Goal: Task Accomplishment & Management: Complete application form

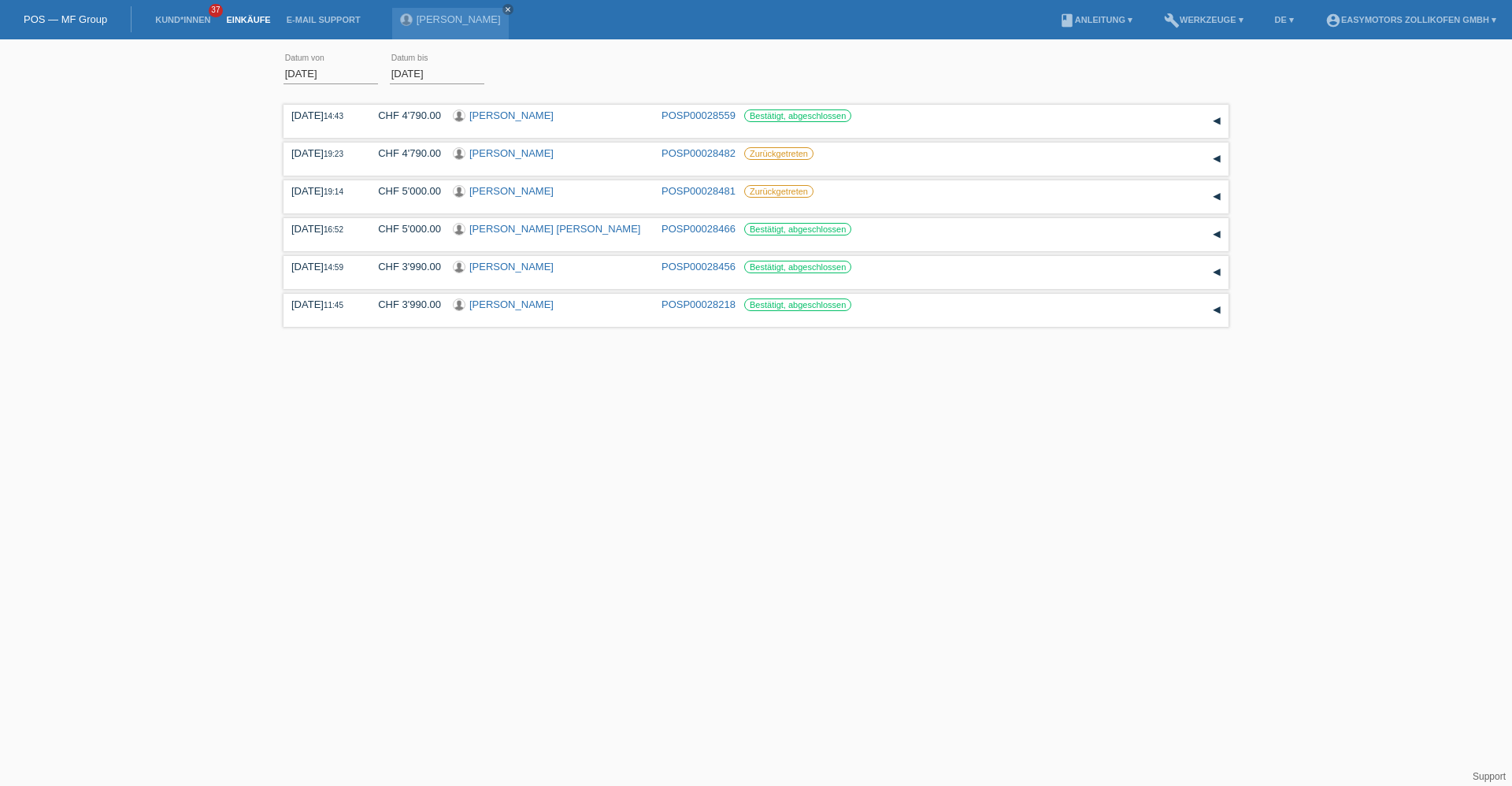
click at [196, 25] on li "Kund*innen 37" at bounding box center [182, 20] width 71 height 40
click at [196, 18] on link "Kund*innen" at bounding box center [182, 20] width 71 height 9
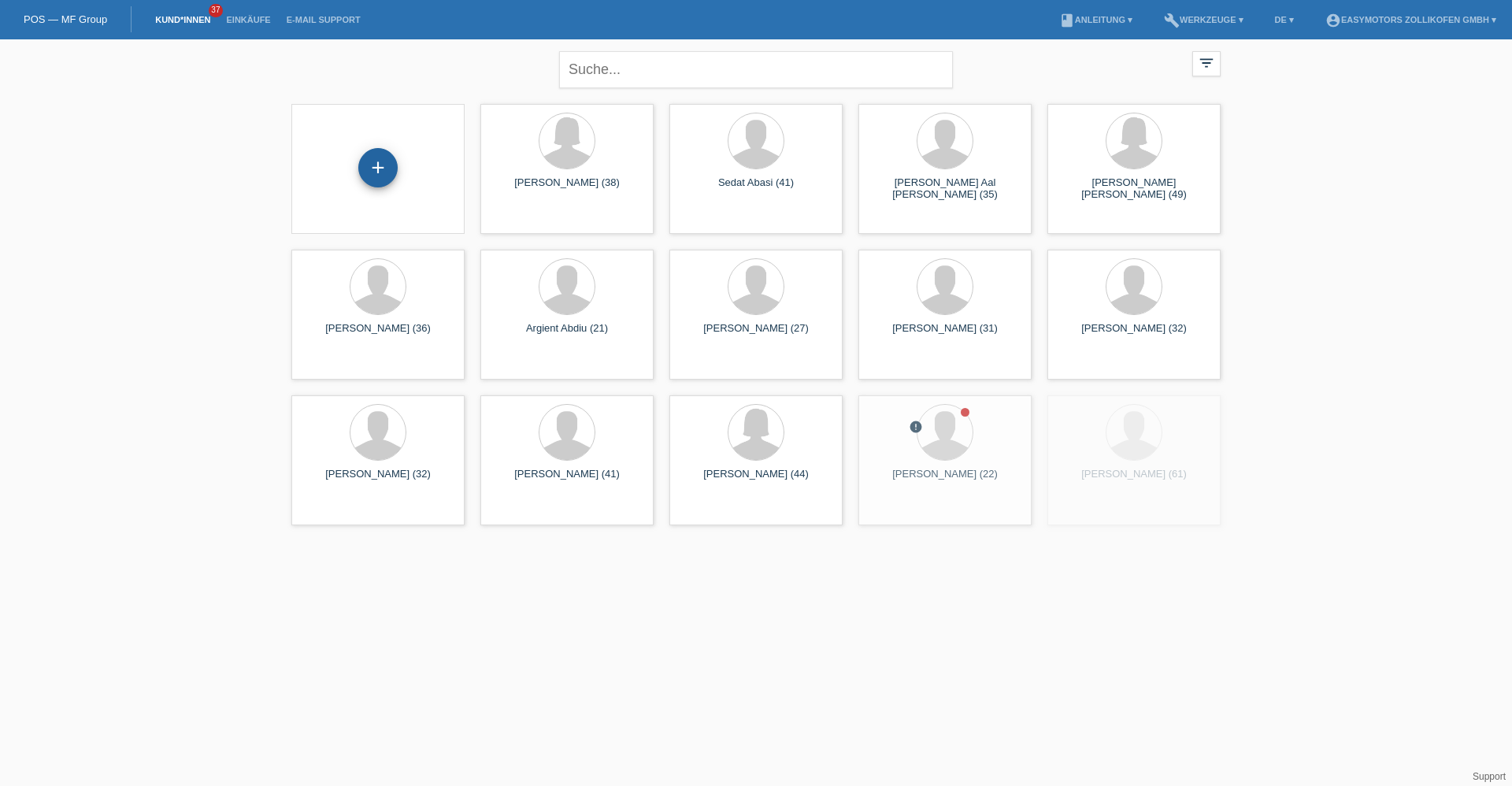
click at [381, 178] on div "+" at bounding box center [377, 167] width 39 height 39
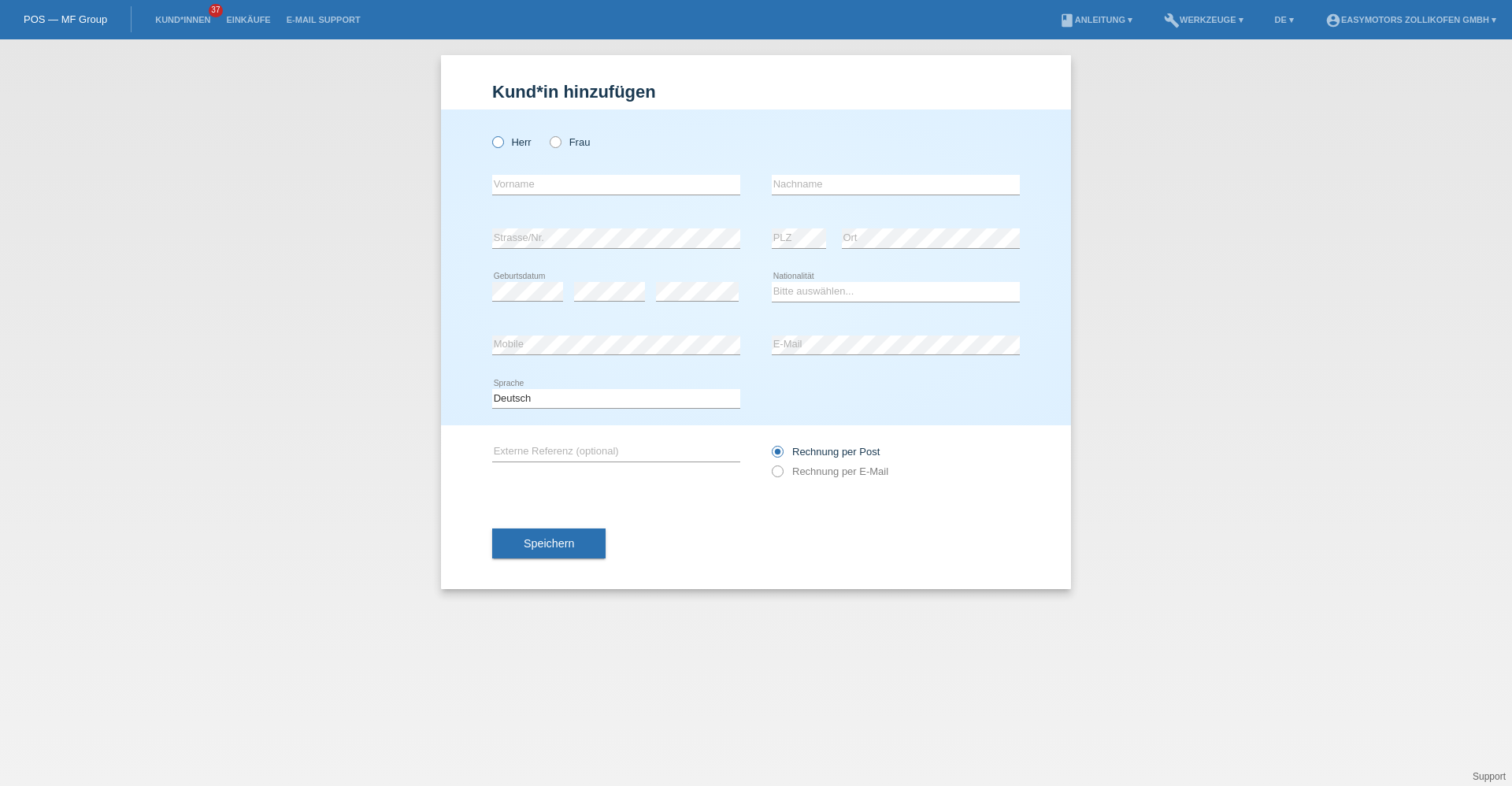
click at [490, 134] on icon at bounding box center [490, 134] width 0 height 0
click at [498, 144] on input "Herr" at bounding box center [497, 140] width 10 height 10
radio input "true"
click at [550, 184] on input "text" at bounding box center [615, 184] width 248 height 20
type input "a"
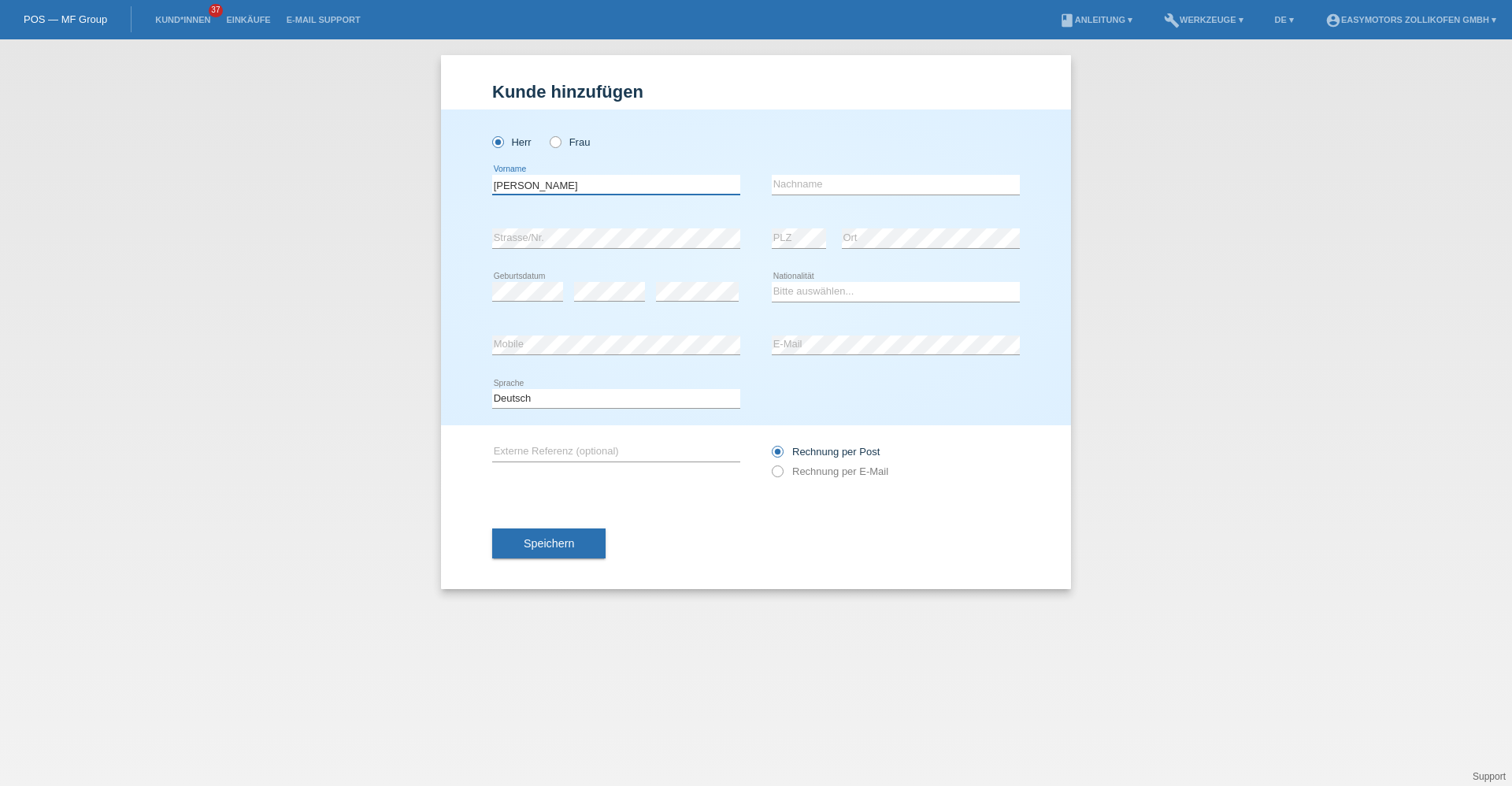
type input "[PERSON_NAME]"
click at [778, 180] on input "text" at bounding box center [896, 184] width 248 height 20
type input "[PERSON_NAME]"
click at [1153, 565] on div "Kund*in hinzufügen Kunde hinzufügen Kundin hinzufügen Herr Frau Angelo error Vo…" at bounding box center [756, 412] width 1512 height 746
click at [486, 290] on div "Herr Frau Angelo error Vorname C" at bounding box center [755, 267] width 630 height 316
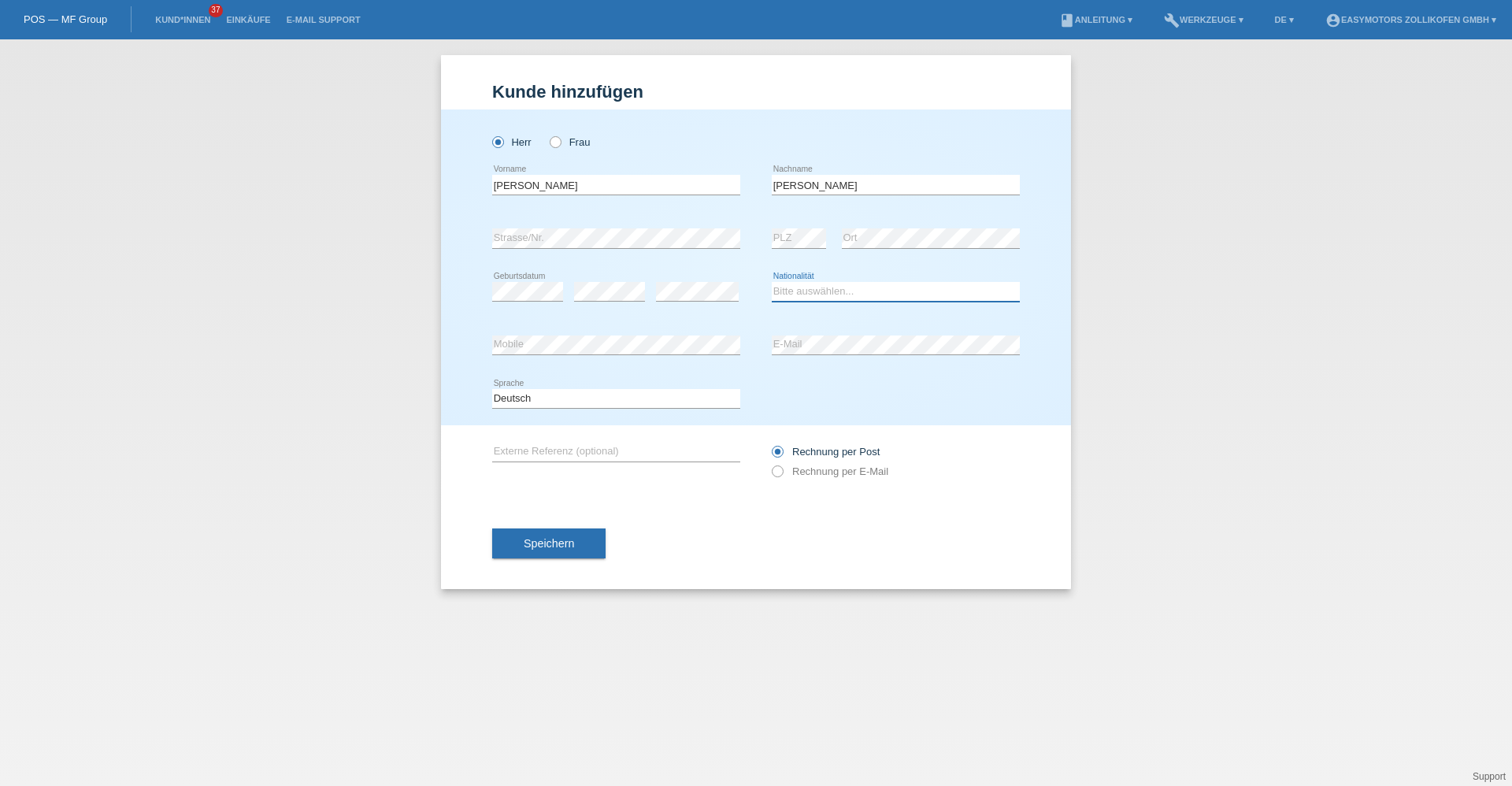
click at [812, 293] on select "Bitte auswählen... Schweiz Deutschland Liechtenstein Österreich ------------ Af…" at bounding box center [896, 291] width 248 height 19
select select "IT"
click at [707, 321] on div "Herr Frau Angelo error Vorname C" at bounding box center [755, 267] width 630 height 316
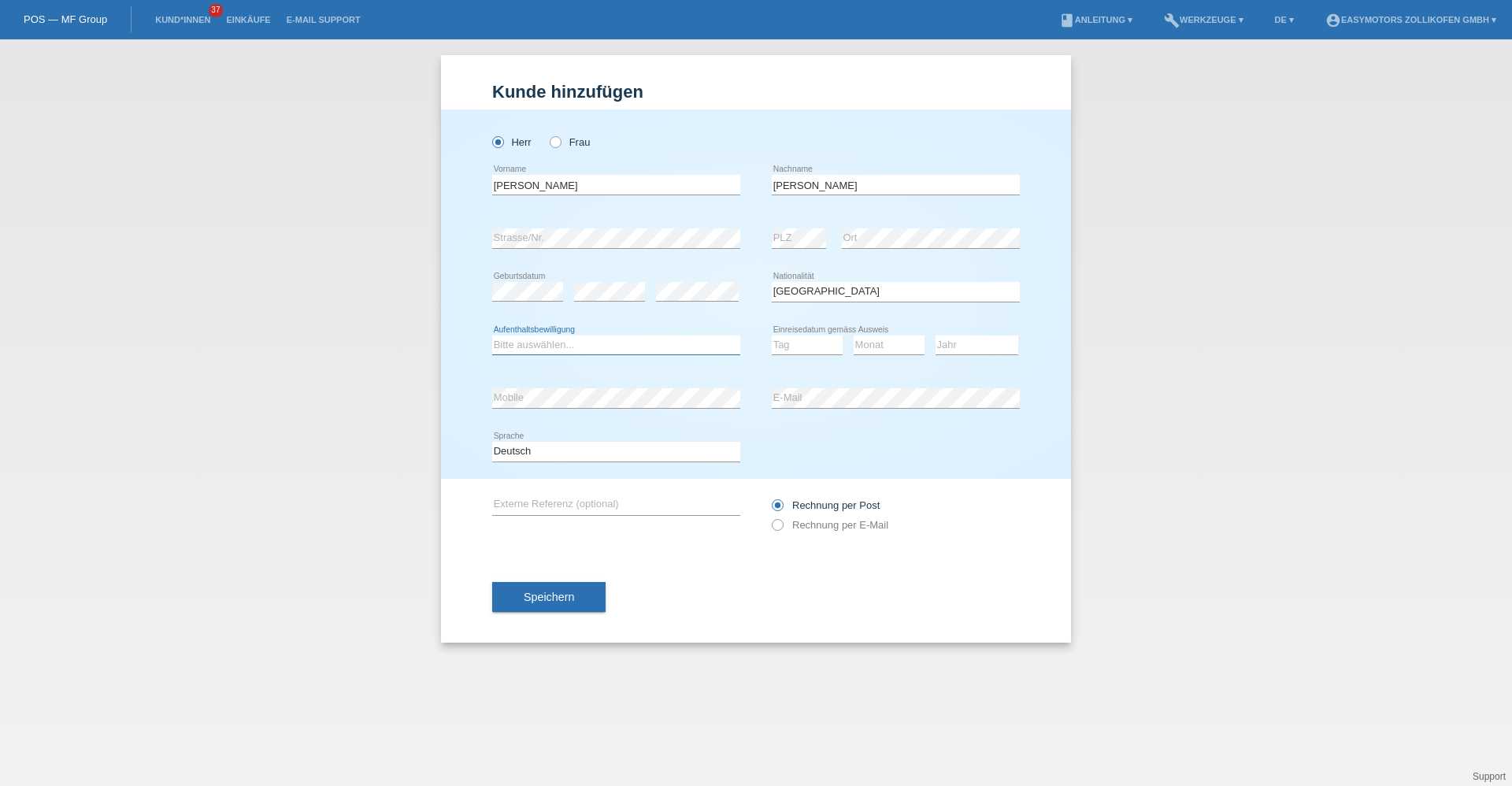
click at [556, 339] on select "Bitte auswählen... C B B - Flüchtlingsstatus Andere" at bounding box center [615, 345] width 248 height 19
select select "C"
click at [492, 335] on select "Bitte auswählen... C B B - Flüchtlingsstatus Andere" at bounding box center [615, 345] width 248 height 19
click at [815, 347] on select "Tag 01 02 03 04 05 06 07 08 09 10 11" at bounding box center [807, 345] width 71 height 19
drag, startPoint x: 802, startPoint y: 344, endPoint x: 811, endPoint y: 351, distance: 11.4
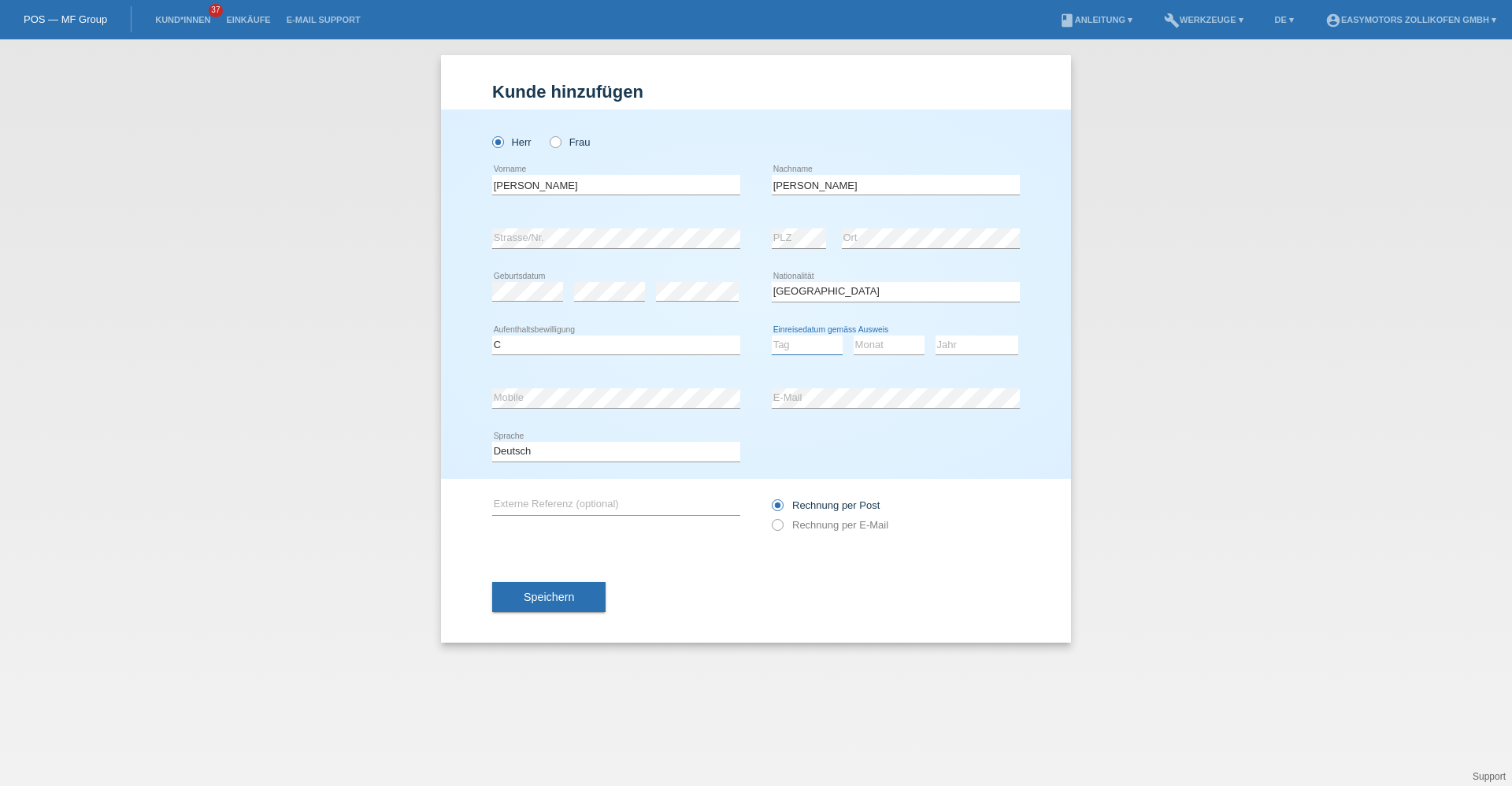
click at [803, 344] on select "Tag 01 02 03 04 05 06 07 08 09 10 11" at bounding box center [807, 345] width 71 height 19
select select "23"
click at [772, 335] on select "Tag 01 02 03 04 05 06 07 08 09 10 11" at bounding box center [807, 345] width 71 height 19
click at [879, 335] on select "Monat 01 02 03 04 05 06 07 08 09 10 11" at bounding box center [889, 345] width 71 height 19
click at [854, 335] on select "Monat 01 02 03 04 05 06 07 08 09 10 11" at bounding box center [889, 345] width 71 height 19
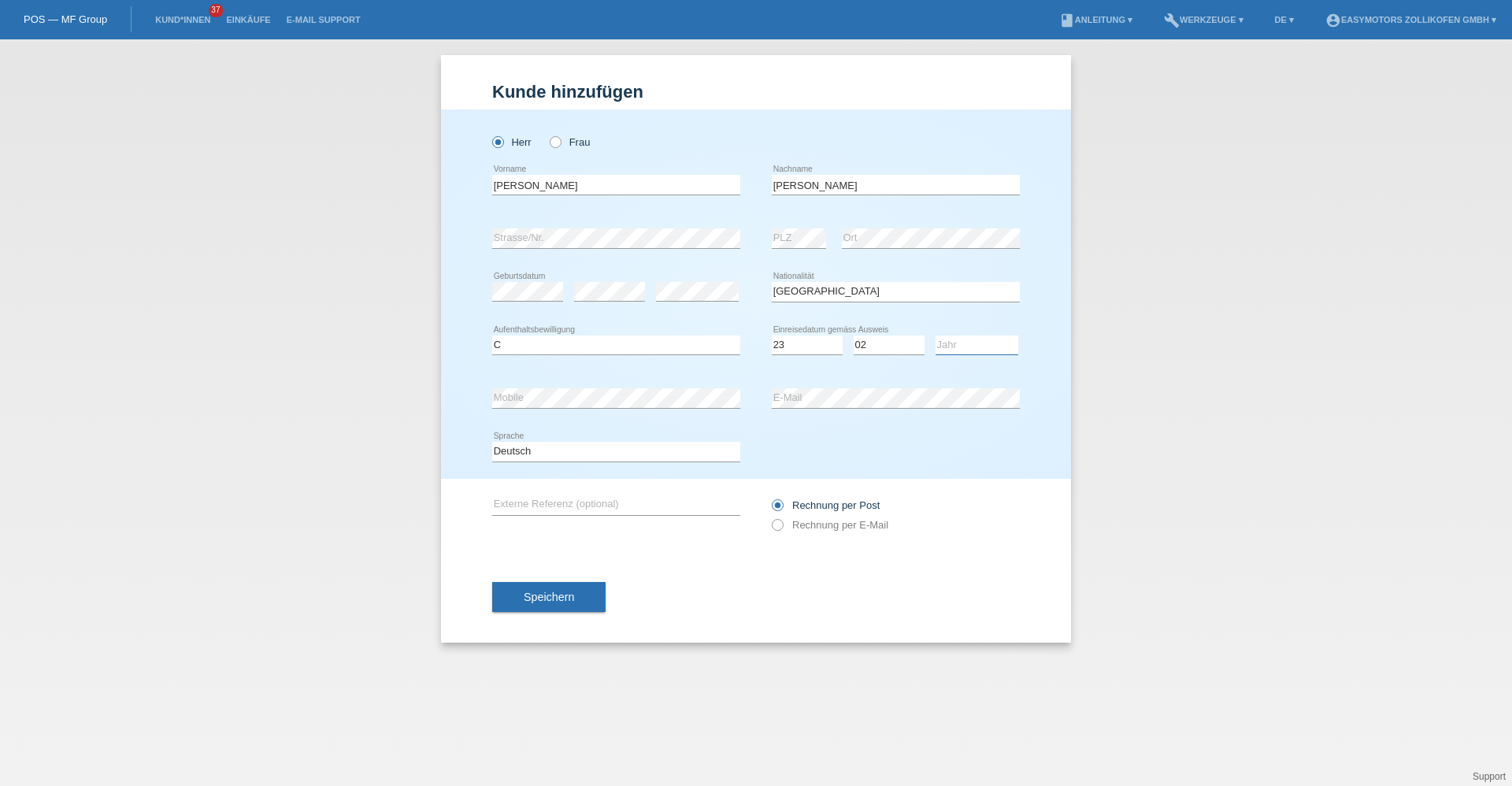
drag, startPoint x: 961, startPoint y: 339, endPoint x: 916, endPoint y: 346, distance: 45.5
click at [961, 339] on select "Jahr 2025 2024 2023 2022 2021 2020 2019 2018 2017 2016 2015 2014 2013 2012 2011…" at bounding box center [976, 345] width 83 height 19
click at [887, 346] on select "Monat 01 02 03 04 05 06 07 08 09 10 11" at bounding box center [889, 345] width 71 height 19
select select "03"
click at [854, 335] on select "Monat 01 02 03 04 05 06 07 08 09 10 11" at bounding box center [889, 345] width 71 height 19
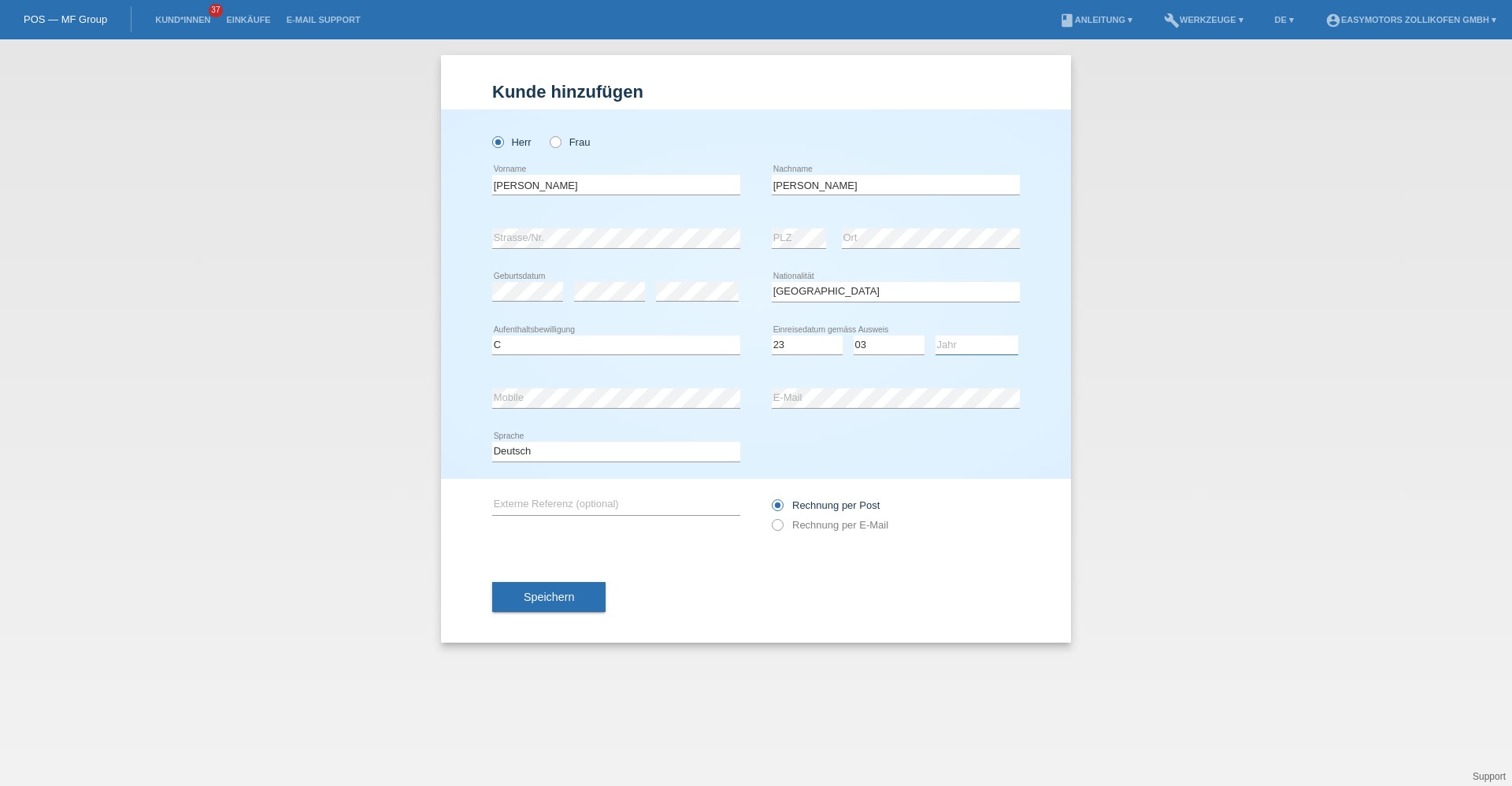
click at [954, 339] on select "Jahr 2025 2024 2023 2022 2021 2020 2019 2018 2017 2016 2015 2014 2013 2012 2011…" at bounding box center [976, 345] width 83 height 19
select select "2004"
click at [936, 335] on select "Jahr 2025 2024 2023 2022 2021 2020 2019 2018 2017 2016 2015 2014 2013 2012 2011…" at bounding box center [976, 345] width 83 height 19
click at [994, 211] on div "Falcone error Nachname" at bounding box center [896, 185] width 248 height 53
click at [632, 387] on div "error Mobile" at bounding box center [615, 398] width 248 height 53
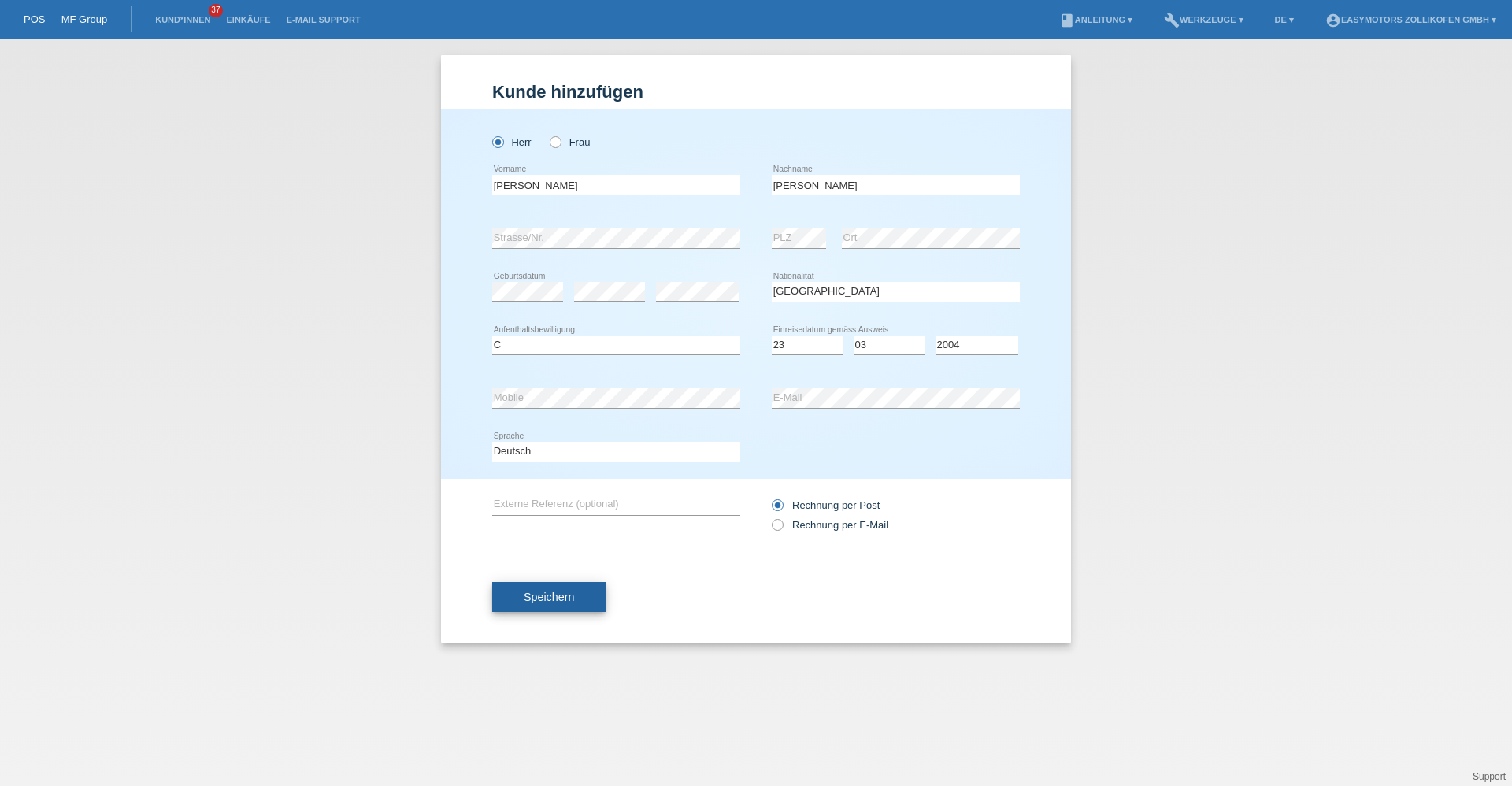
click at [588, 596] on button "Speichern" at bounding box center [548, 597] width 113 height 30
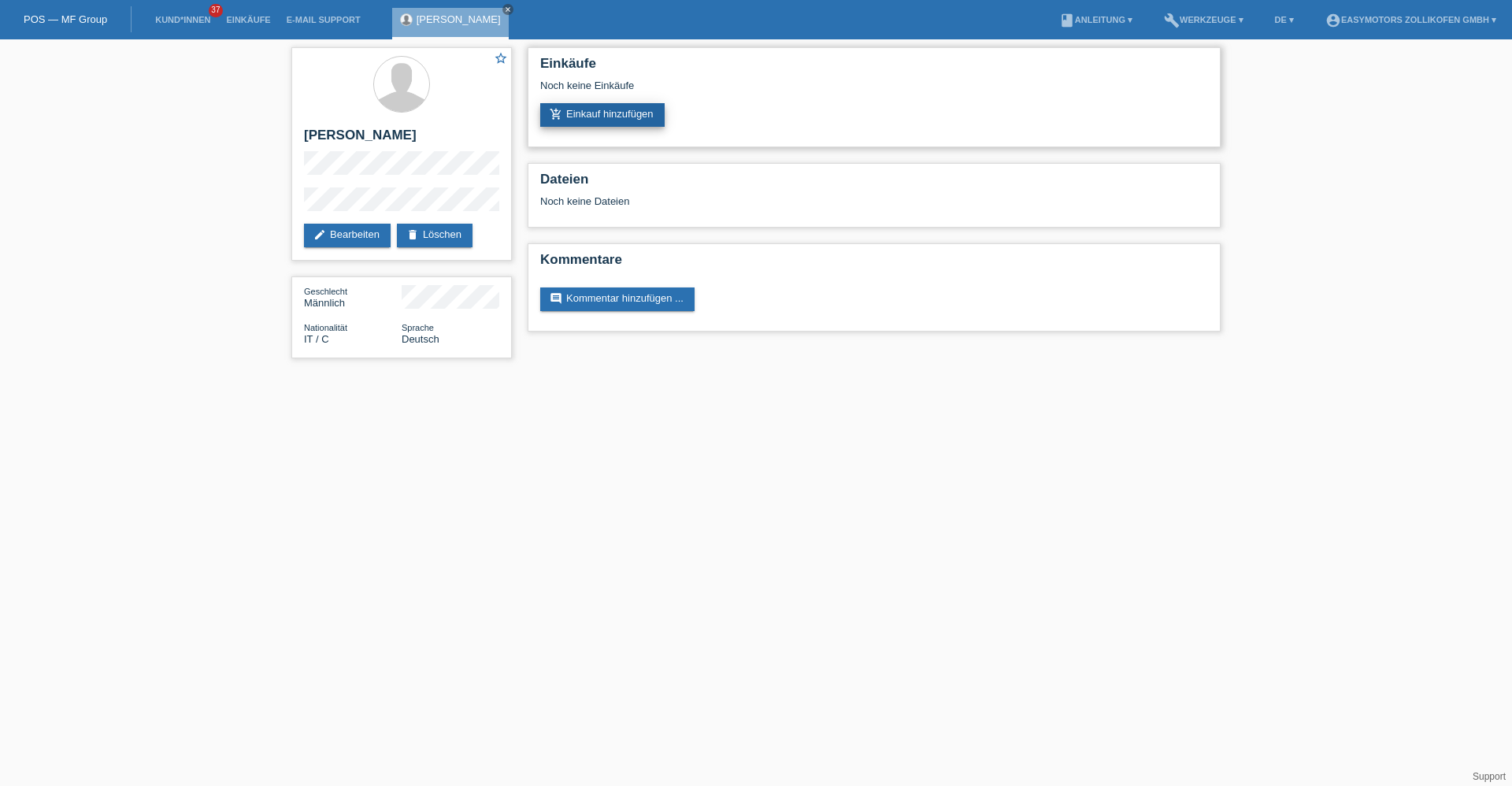
click at [644, 118] on link "add_shopping_cart Einkauf hinzufügen" at bounding box center [602, 115] width 124 height 24
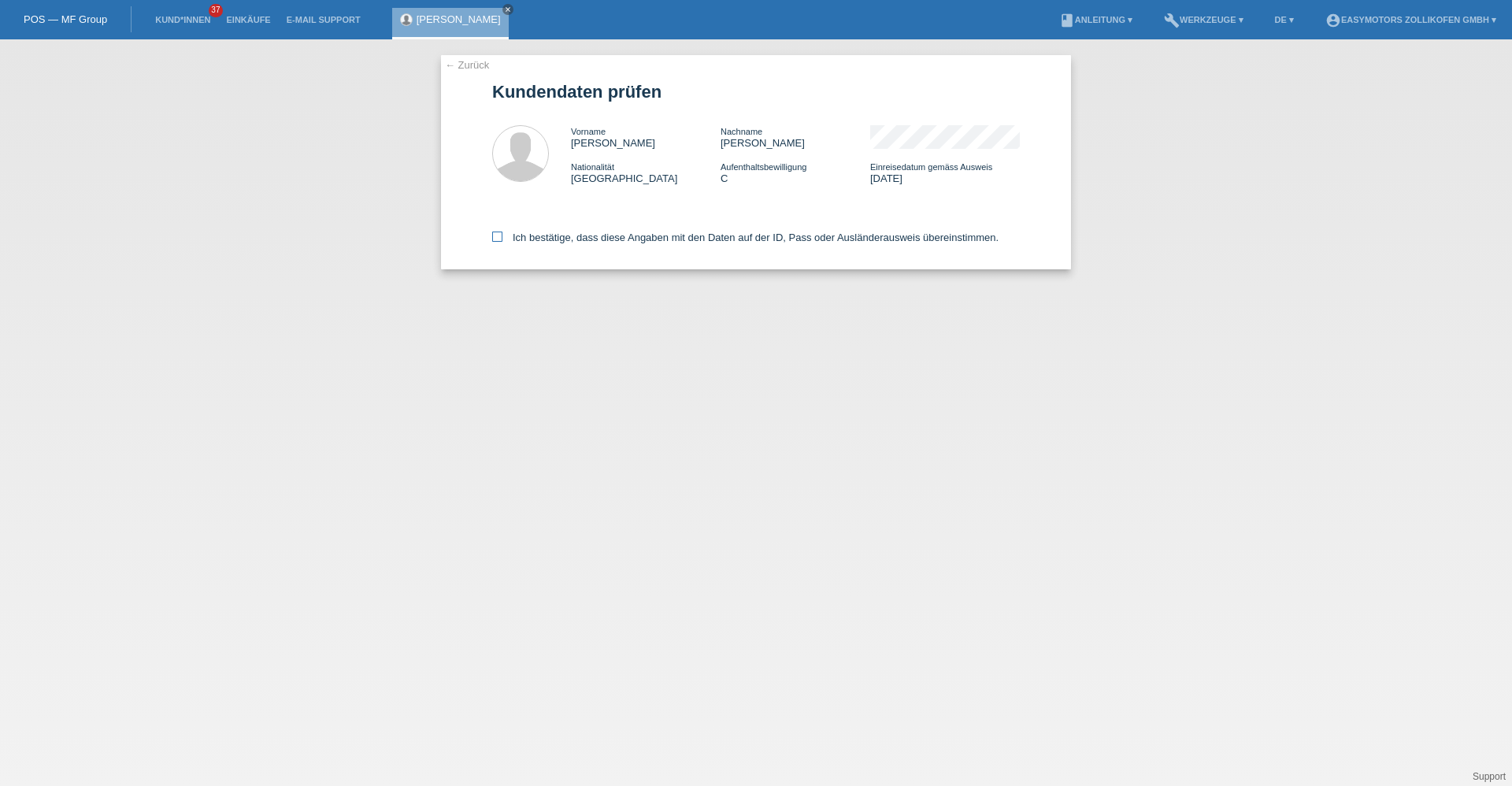
click at [494, 239] on icon at bounding box center [497, 236] width 10 height 10
click at [494, 239] on input "Ich bestätige, dass diese Angaben mit den Daten auf der ID, Pass oder Ausländer…" at bounding box center [497, 236] width 10 height 10
checkbox input "true"
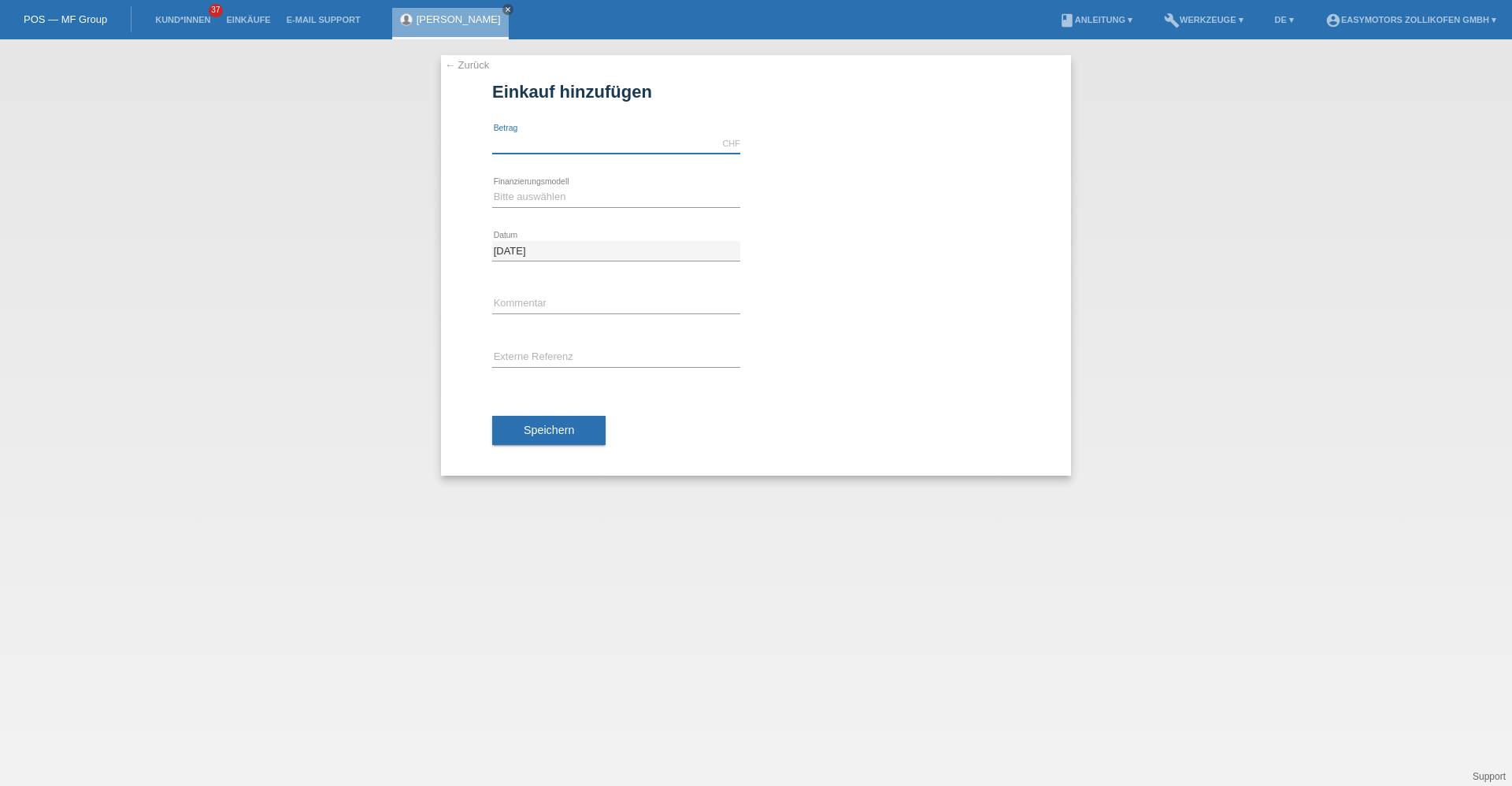
click at [565, 145] on input "text" at bounding box center [615, 143] width 248 height 20
type input "2490.00"
click at [589, 191] on select "Bitte auswählen Fixe Raten Kauf auf Rechnung mit Teilzahlungsoption" at bounding box center [615, 196] width 248 height 19
select select "67"
click at [492, 187] on select "Bitte auswählen Fixe Raten Kauf auf Rechnung mit Teilzahlungsoption" at bounding box center [615, 196] width 248 height 19
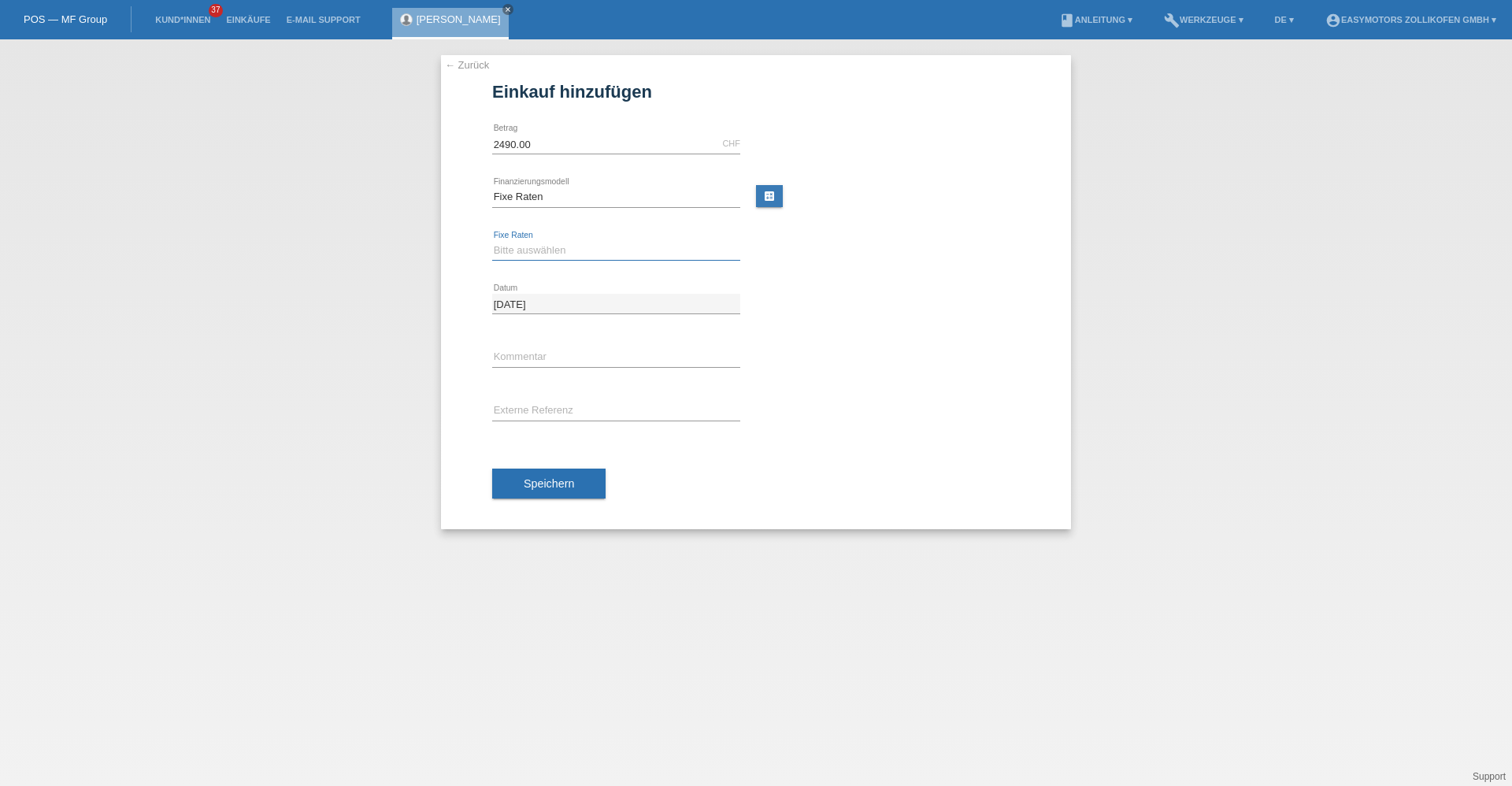
click at [568, 254] on select "Bitte auswählen 12 Raten 24 Raten 36 Raten 48 Raten" at bounding box center [615, 251] width 248 height 19
select select "136"
click at [492, 241] on select "Bitte auswählen 12 Raten 24 Raten 36 Raten 48 Raten" at bounding box center [615, 251] width 248 height 19
click at [570, 348] on input "text" at bounding box center [615, 357] width 248 height 20
click at [750, 473] on div "Speichern" at bounding box center [756, 483] width 528 height 91
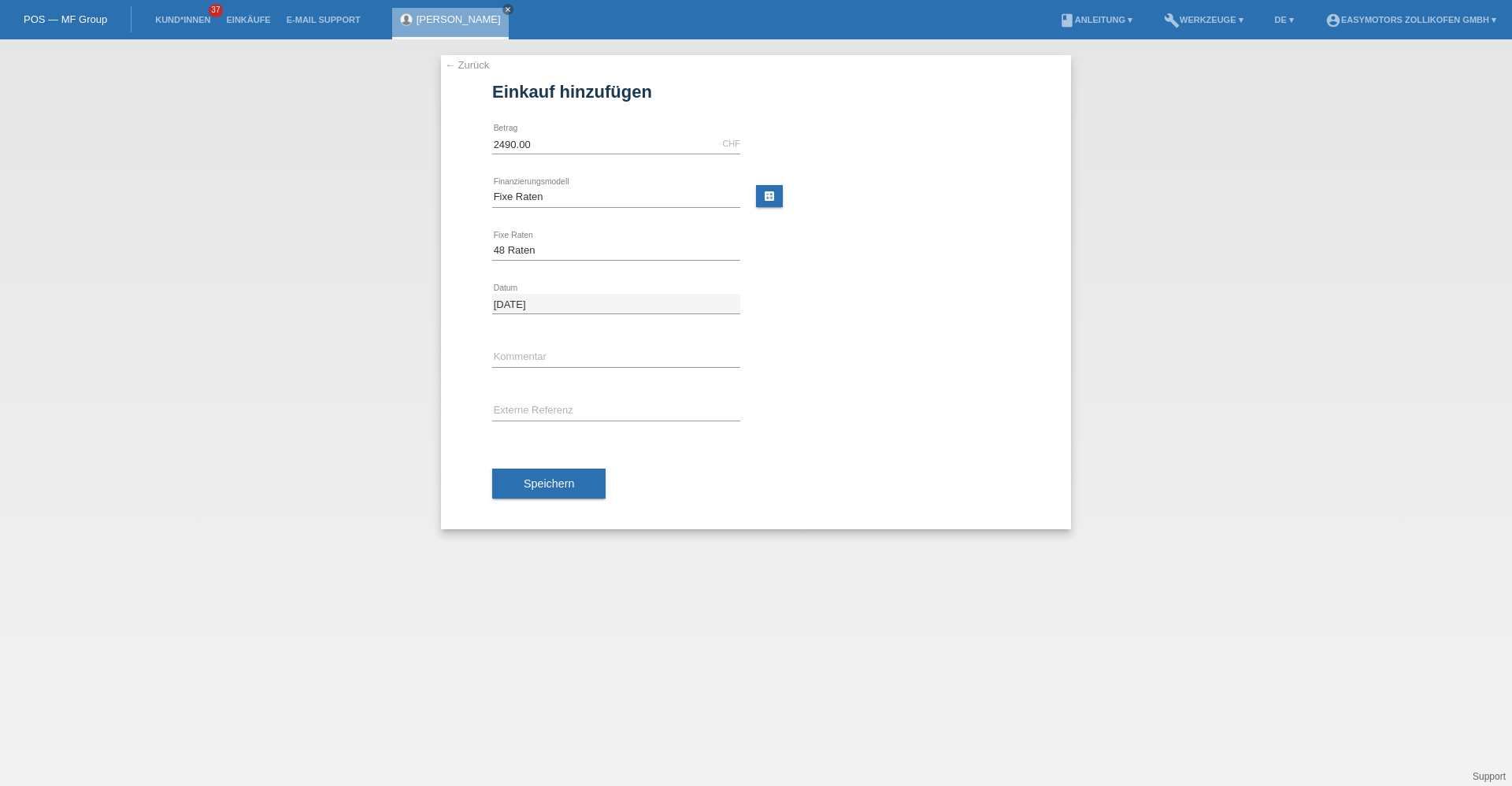
click at [648, 445] on div "Speichern" at bounding box center [756, 483] width 528 height 91
drag, startPoint x: 527, startPoint y: 485, endPoint x: 547, endPoint y: 485, distance: 20.0
click at [528, 485] on span "Speichern" at bounding box center [548, 483] width 50 height 12
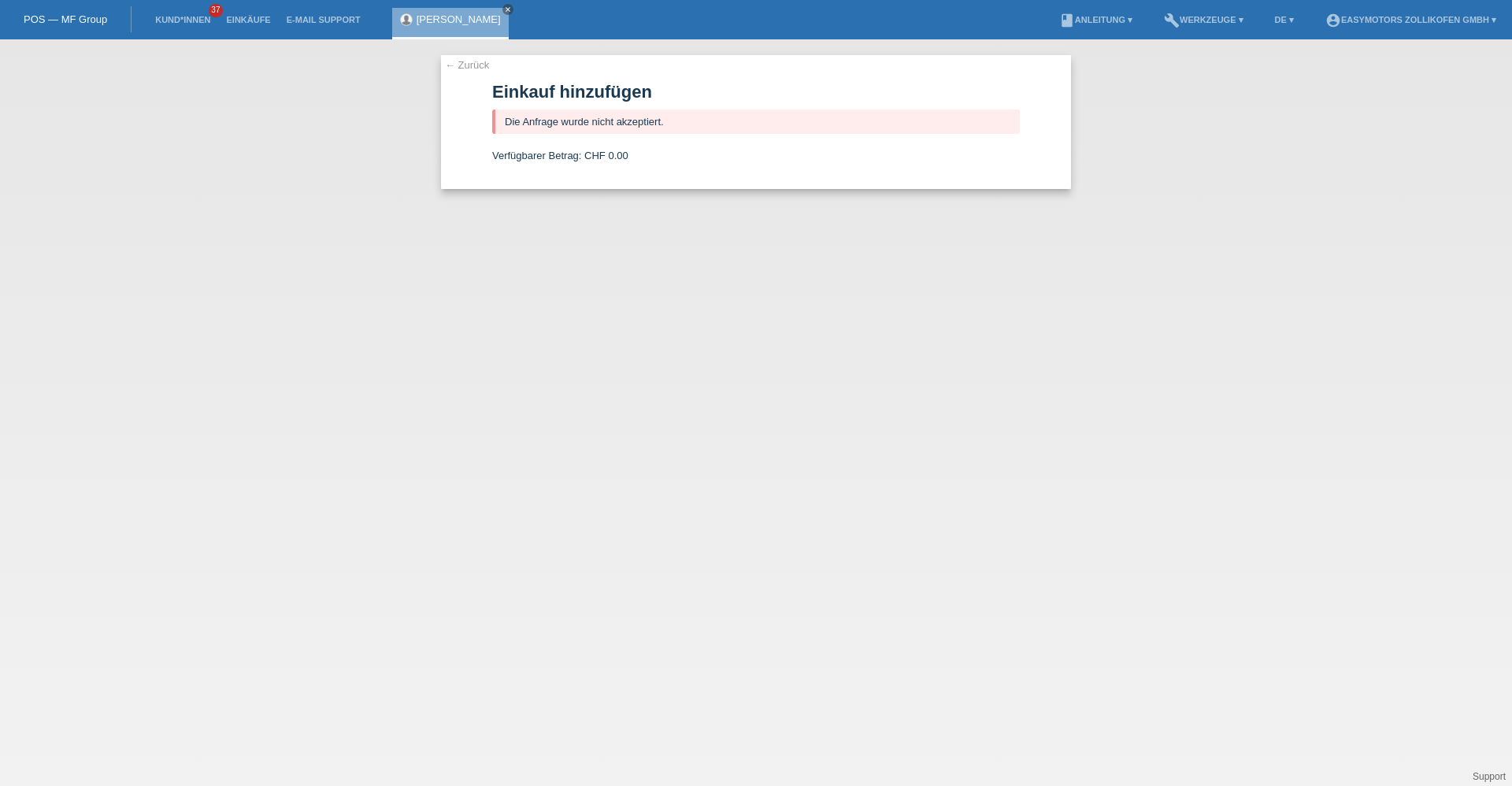
click at [455, 15] on link "[PERSON_NAME]" at bounding box center [459, 19] width 85 height 11
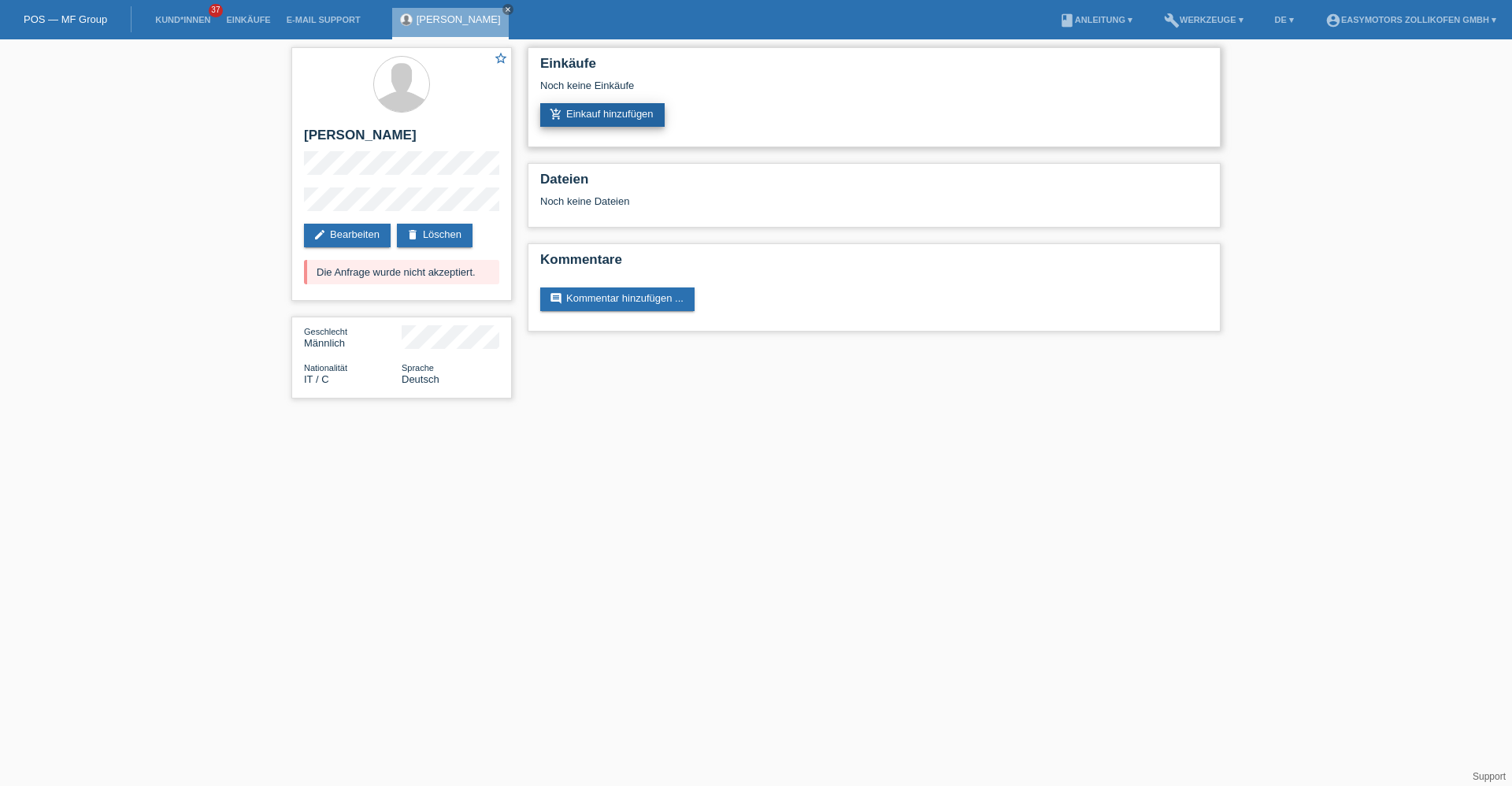
drag, startPoint x: 565, startPoint y: 112, endPoint x: 558, endPoint y: 116, distance: 8.1
click at [564, 112] on link "add_shopping_cart Einkauf hinzufügen" at bounding box center [602, 115] width 124 height 24
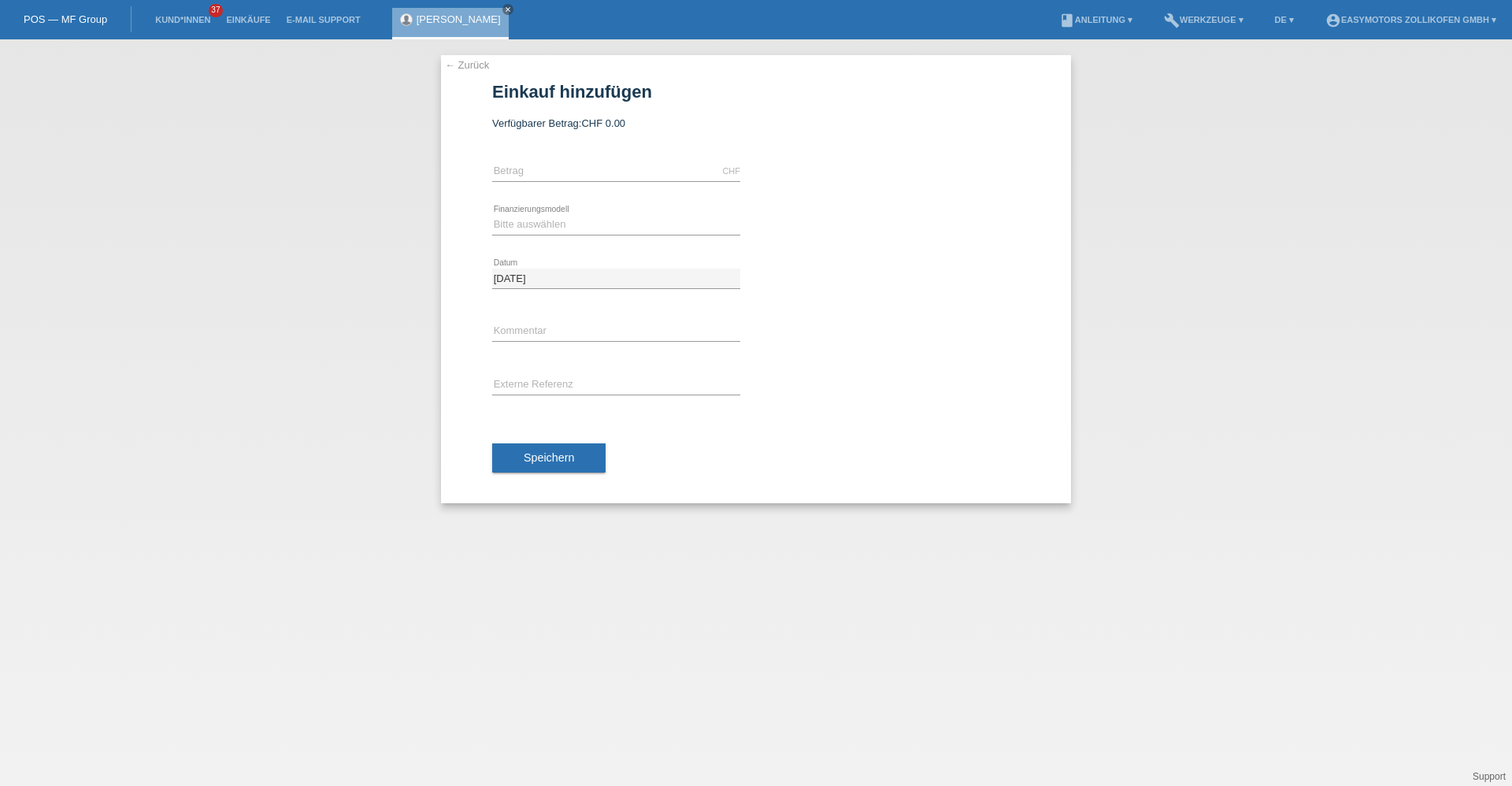
drag, startPoint x: 546, startPoint y: 156, endPoint x: 539, endPoint y: 163, distance: 9.9
click at [544, 158] on div "CHF error [GEOGRAPHIC_DATA]" at bounding box center [615, 172] width 248 height 53
click at [537, 168] on input "text" at bounding box center [615, 171] width 248 height 20
type input "2990.00"
drag, startPoint x: 562, startPoint y: 217, endPoint x: 556, endPoint y: 234, distance: 18.0
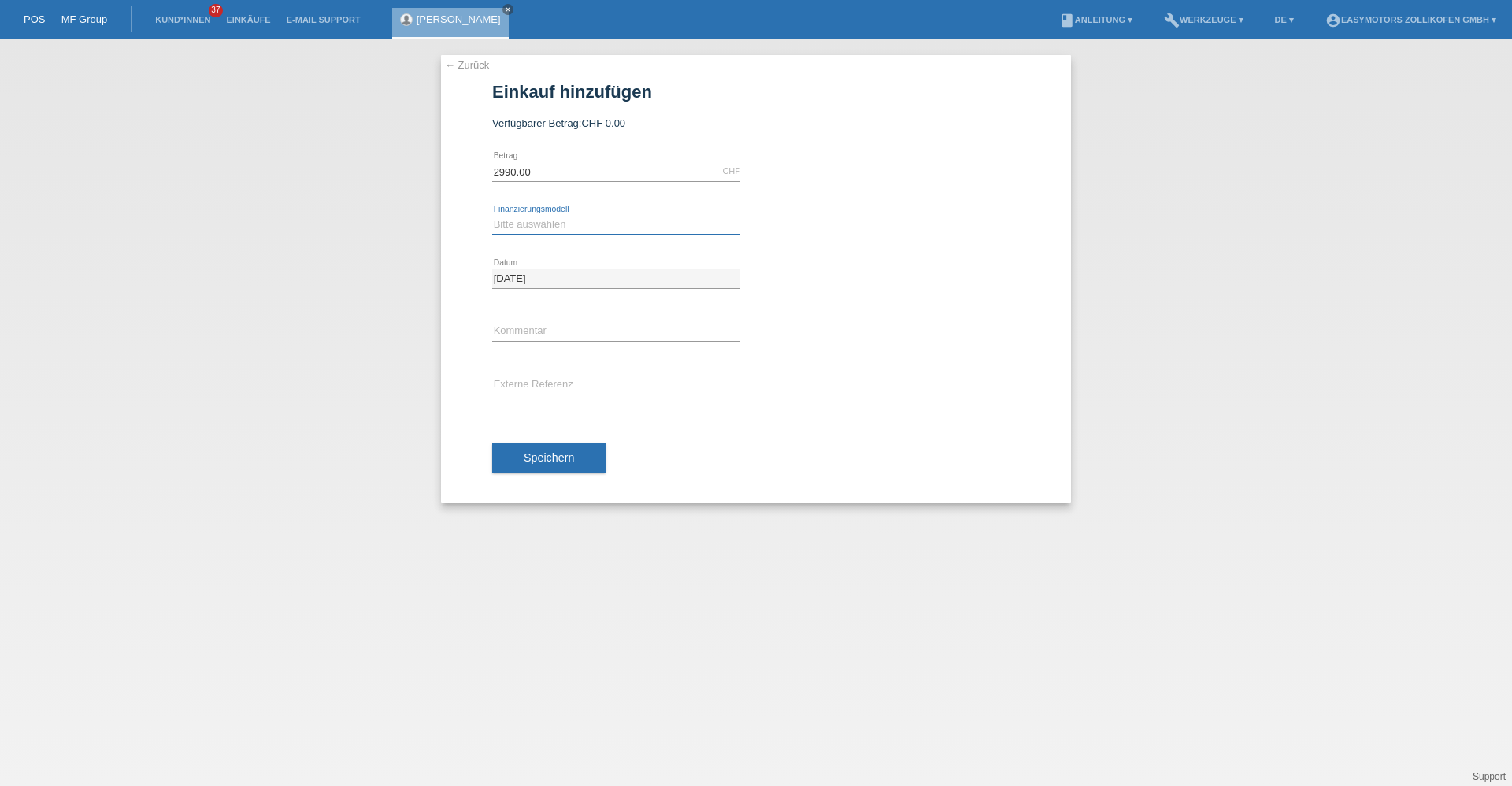
click at [561, 217] on select "Bitte auswählen Fixe Raten Kauf auf Rechnung mit Teilzahlungsoption" at bounding box center [615, 224] width 248 height 19
click at [492, 215] on select "Bitte auswählen Fixe Raten Kauf auf Rechnung mit Teilzahlungsoption" at bounding box center [615, 224] width 248 height 19
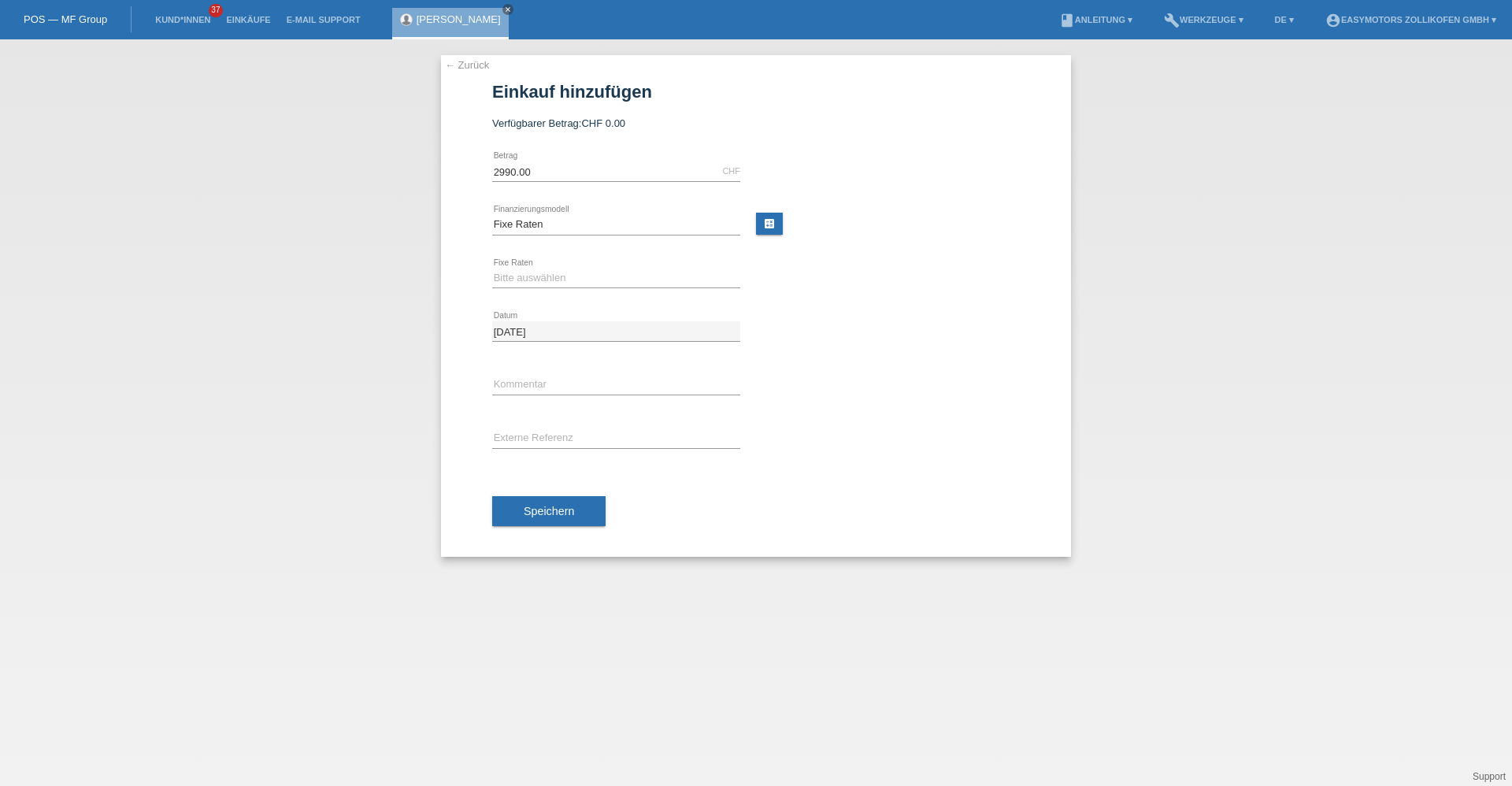
click at [532, 233] on div "Bitte auswählen Fixe Raten Kauf auf Rechnung mit Teilzahlungsoption error Finan…" at bounding box center [615, 224] width 248 height 20
click at [532, 226] on select "Bitte auswählen Fixe Raten Kauf auf Rechnung mit Teilzahlungsoption" at bounding box center [615, 224] width 248 height 19
select select "68"
click at [492, 215] on select "Bitte auswählen Fixe Raten Kauf auf Rechnung mit Teilzahlungsoption" at bounding box center [615, 224] width 248 height 19
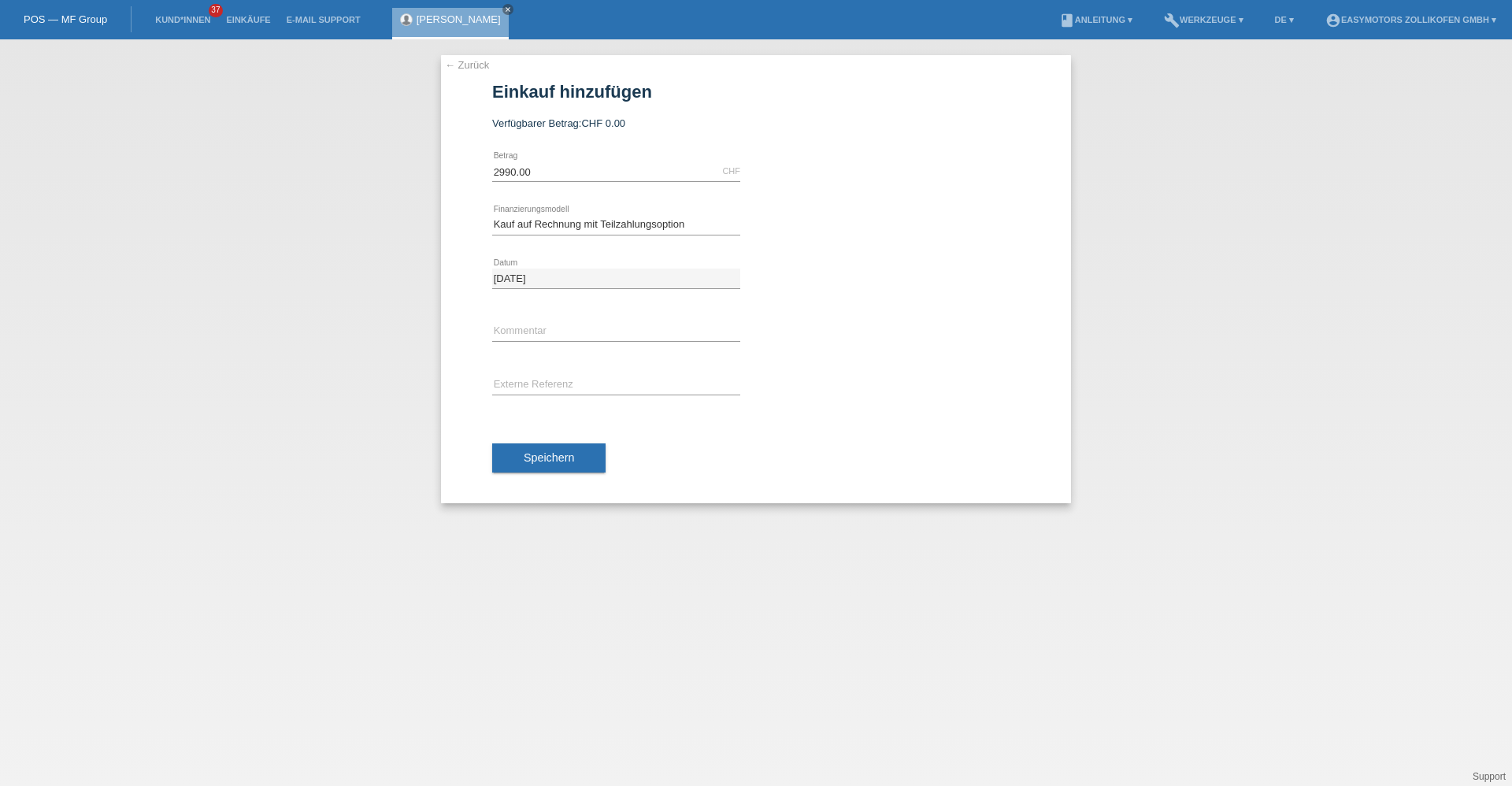
click at [557, 450] on button "Speichern" at bounding box center [548, 458] width 113 height 30
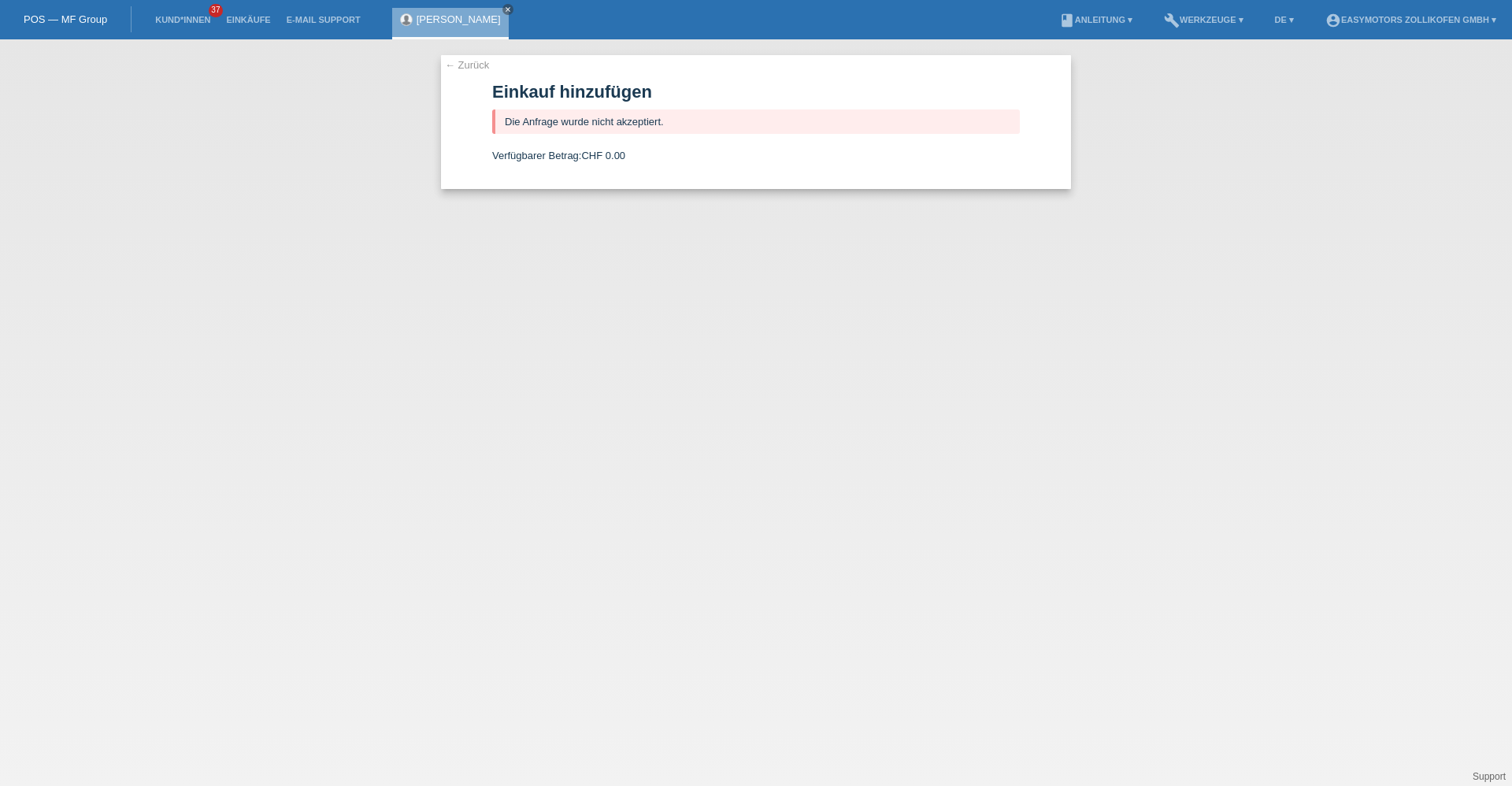
click at [480, 24] on link "[PERSON_NAME]" at bounding box center [459, 19] width 85 height 11
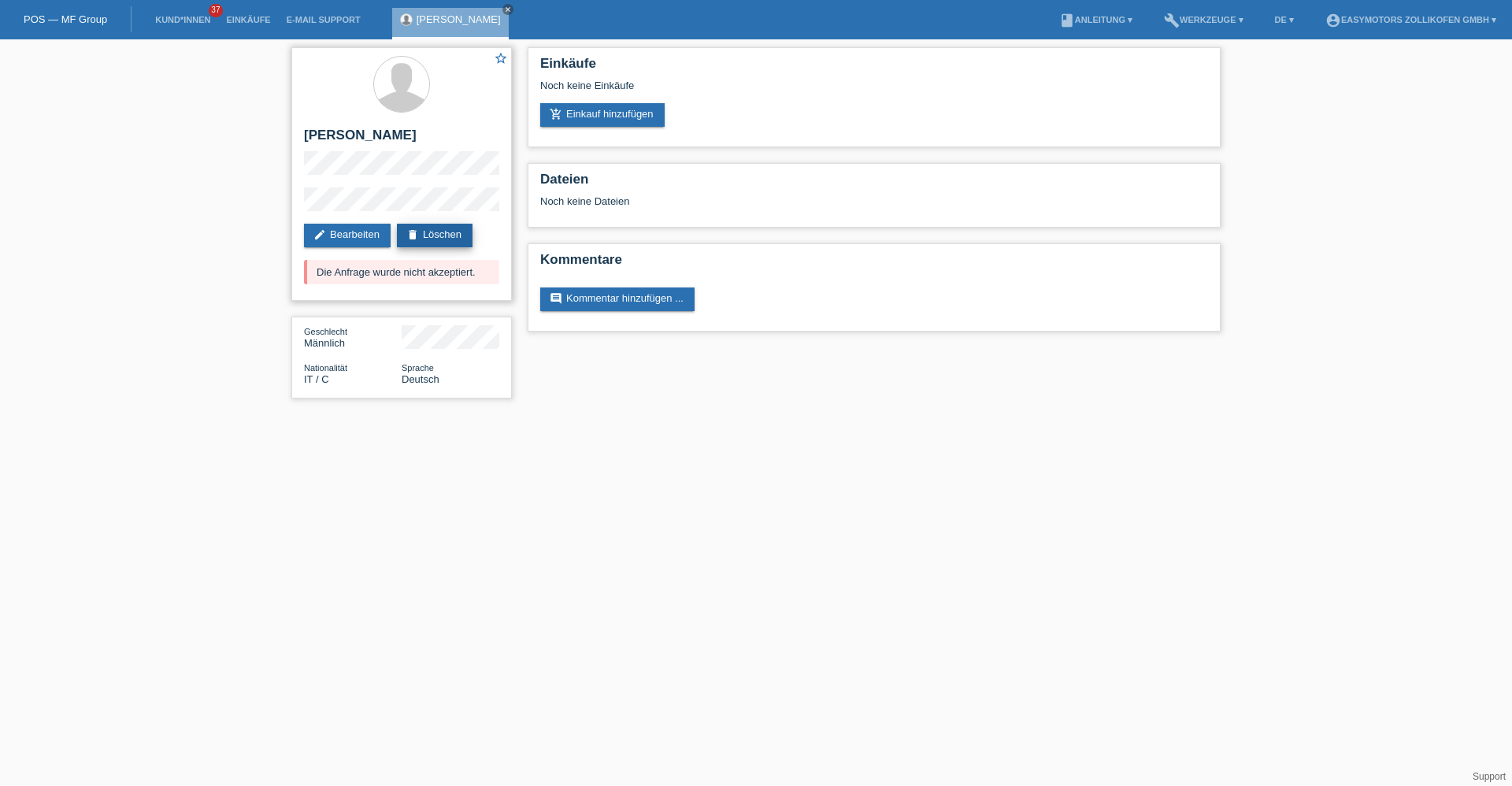
click at [457, 231] on link "delete Löschen" at bounding box center [435, 235] width 76 height 24
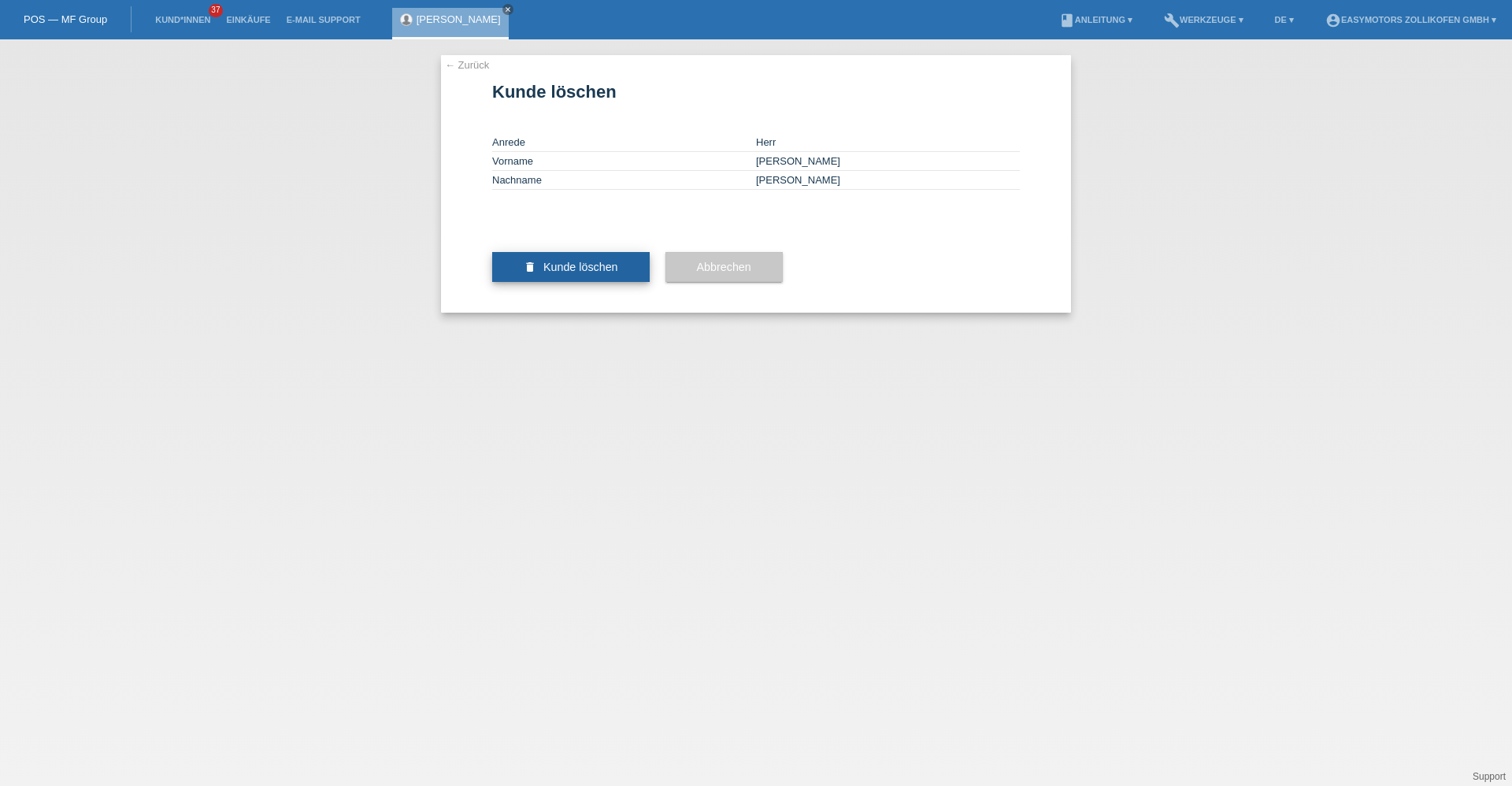
click at [544, 273] on span "Kunde löschen" at bounding box center [580, 267] width 75 height 12
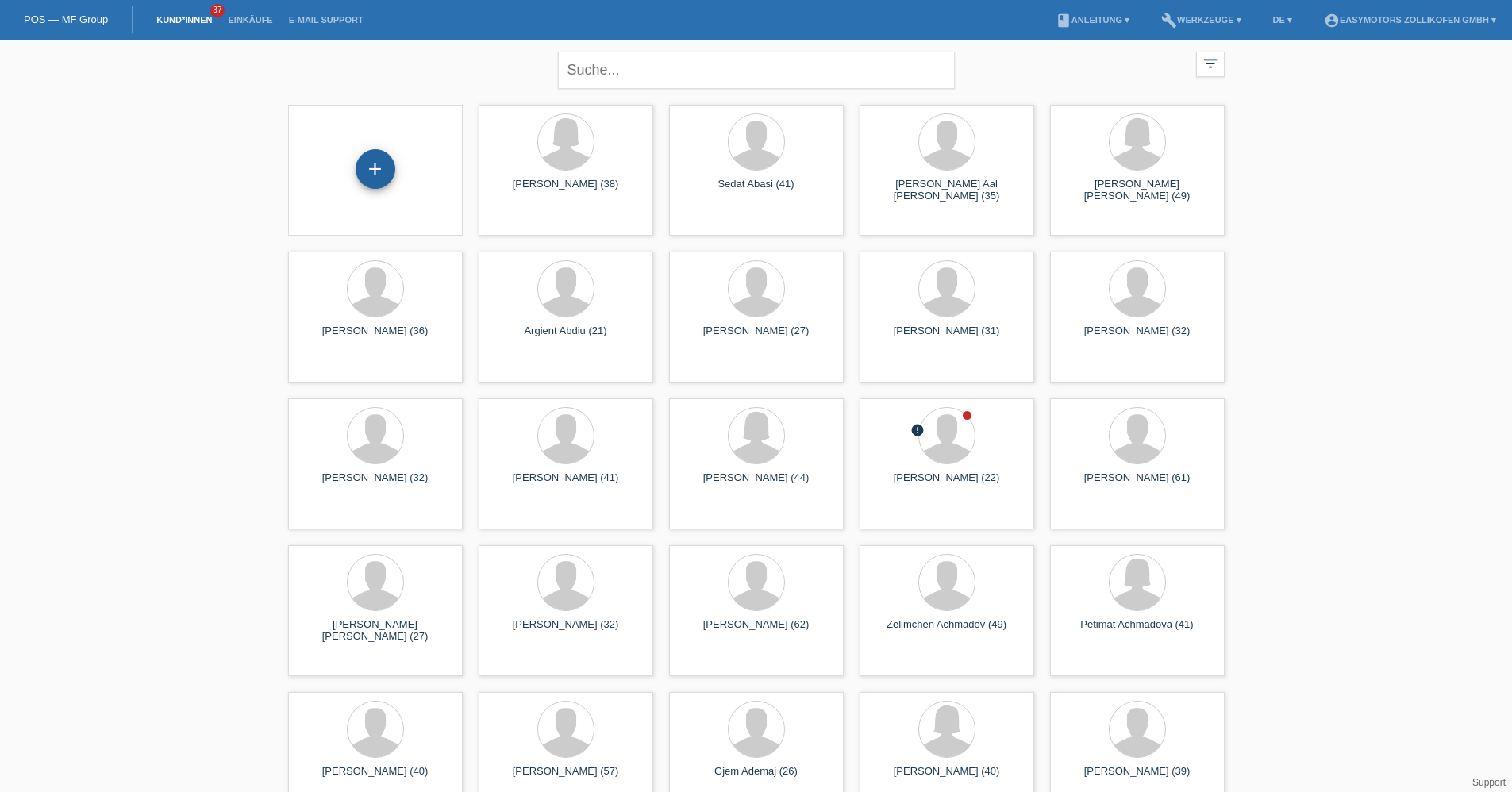
click at [371, 165] on div "+" at bounding box center [375, 169] width 38 height 27
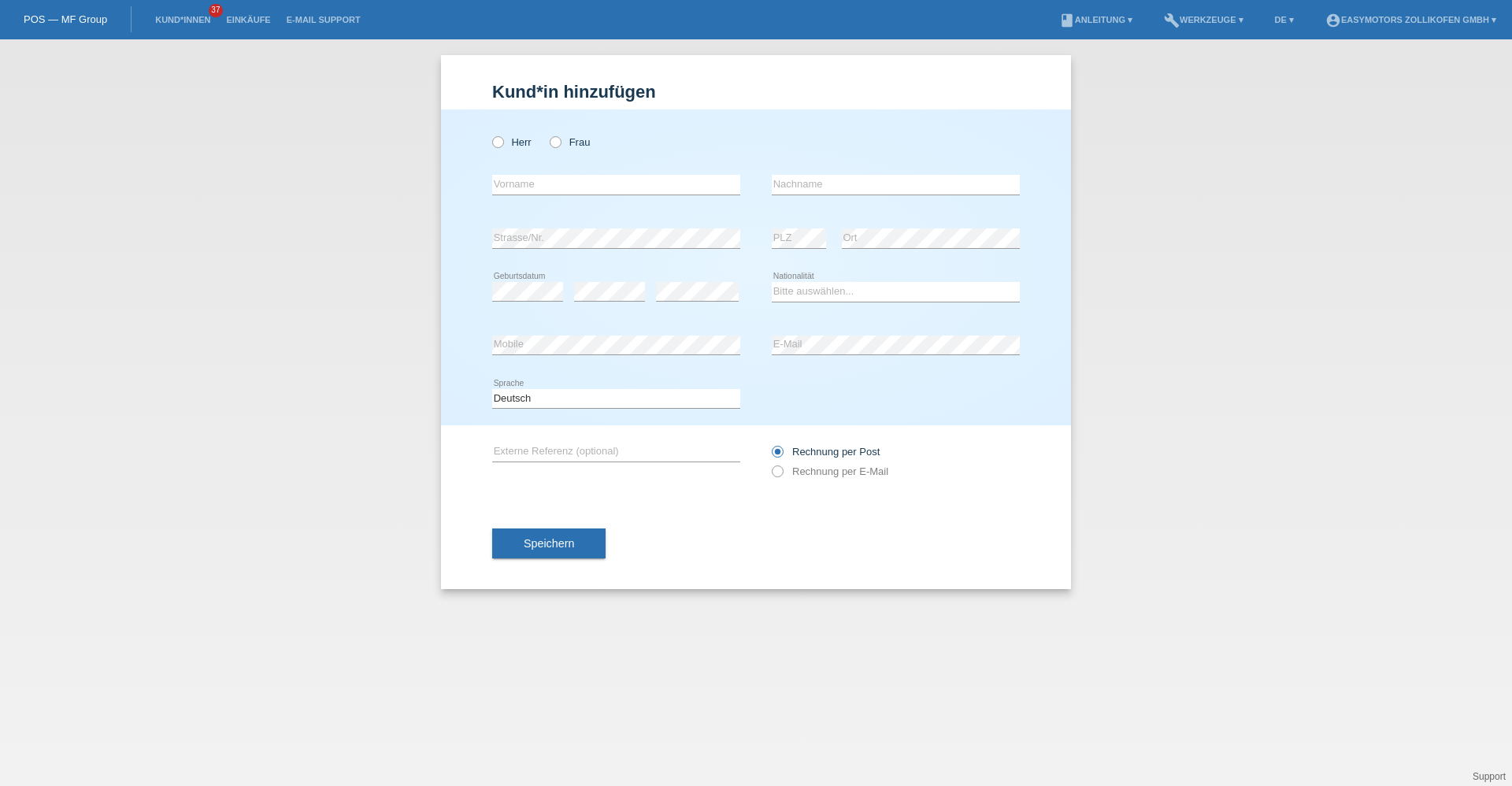
click at [520, 136] on div "Herr Frau" at bounding box center [615, 142] width 248 height 32
click at [513, 142] on label "Herr" at bounding box center [511, 141] width 39 height 11
click at [502, 142] on input "Herr" at bounding box center [497, 140] width 10 height 10
radio input "true"
click at [513, 181] on input "text" at bounding box center [615, 184] width 248 height 20
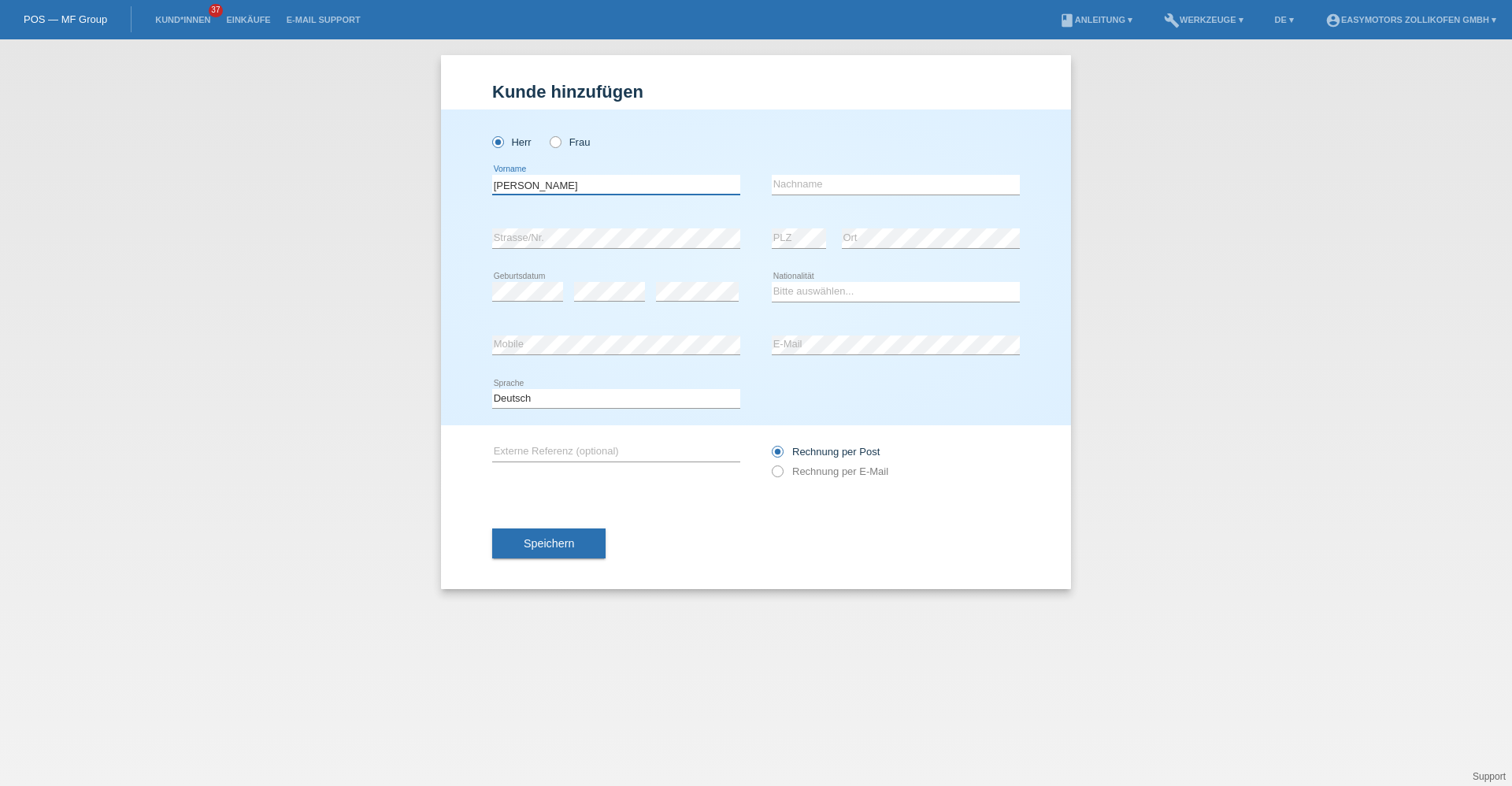
type input "[PERSON_NAME]"
type input "D"
type input "[PERSON_NAME]"
click at [852, 297] on select "Bitte auswählen... [GEOGRAPHIC_DATA] [GEOGRAPHIC_DATA] [GEOGRAPHIC_DATA] [GEOGR…" at bounding box center [896, 291] width 248 height 19
select select "IT"
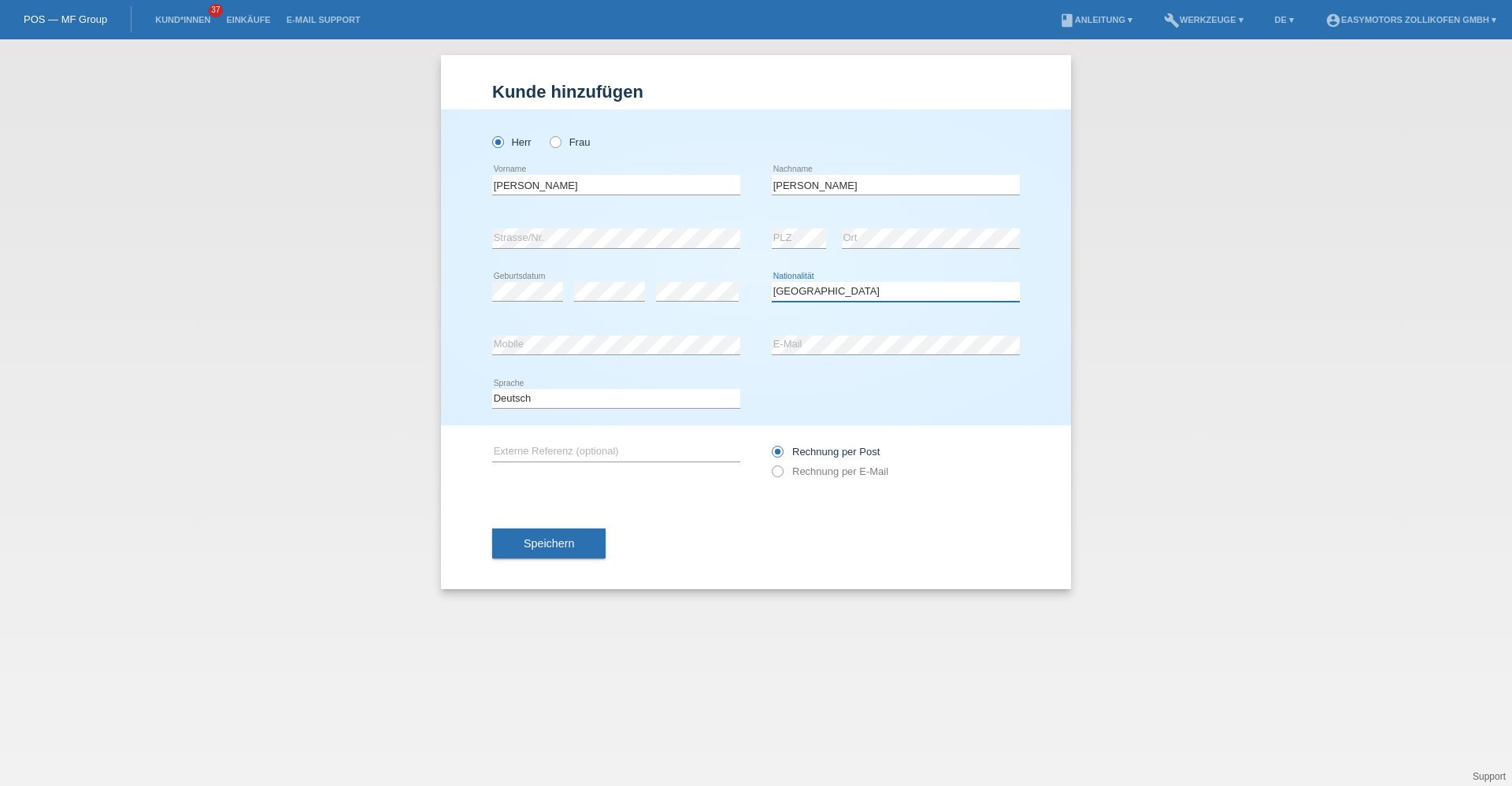
click at [772, 282] on select "Bitte auswählen... Schweiz Deutschland Liechtenstein Österreich ------------ Af…" at bounding box center [896, 291] width 248 height 19
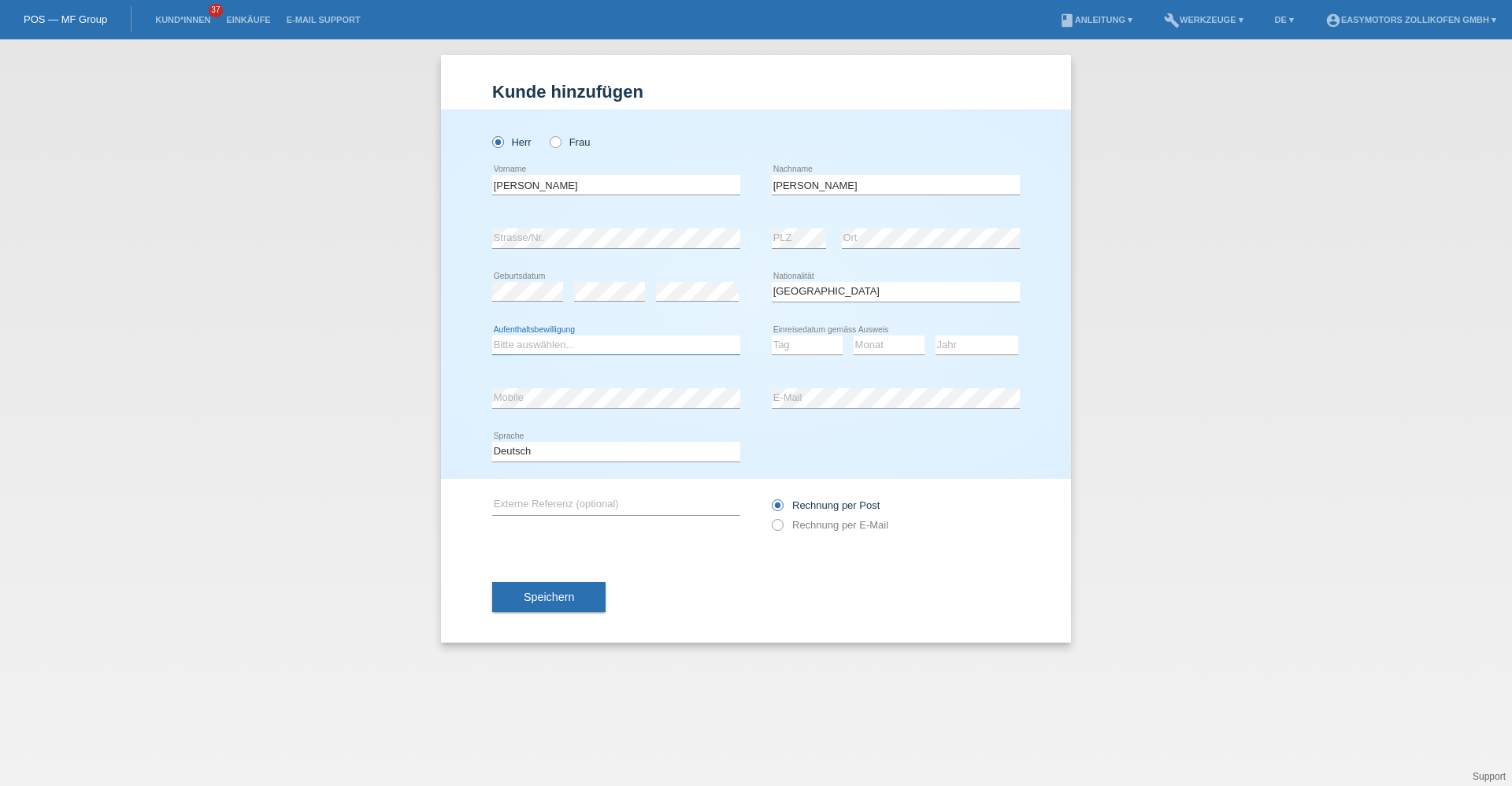
click at [552, 345] on select "Bitte auswählen... C B B - Flüchtlingsstatus Andere" at bounding box center [615, 345] width 248 height 19
select select "C"
click at [492, 335] on select "Bitte auswählen... C B B - Flüchtlingsstatus Andere" at bounding box center [615, 345] width 248 height 19
click at [839, 348] on select "Tag 01 02 03 04 05 06 07 08 09 10 11" at bounding box center [807, 345] width 71 height 19
click at [772, 335] on select "Tag 01 02 03 04 05 06 07 08 09 10 11" at bounding box center [807, 345] width 71 height 19
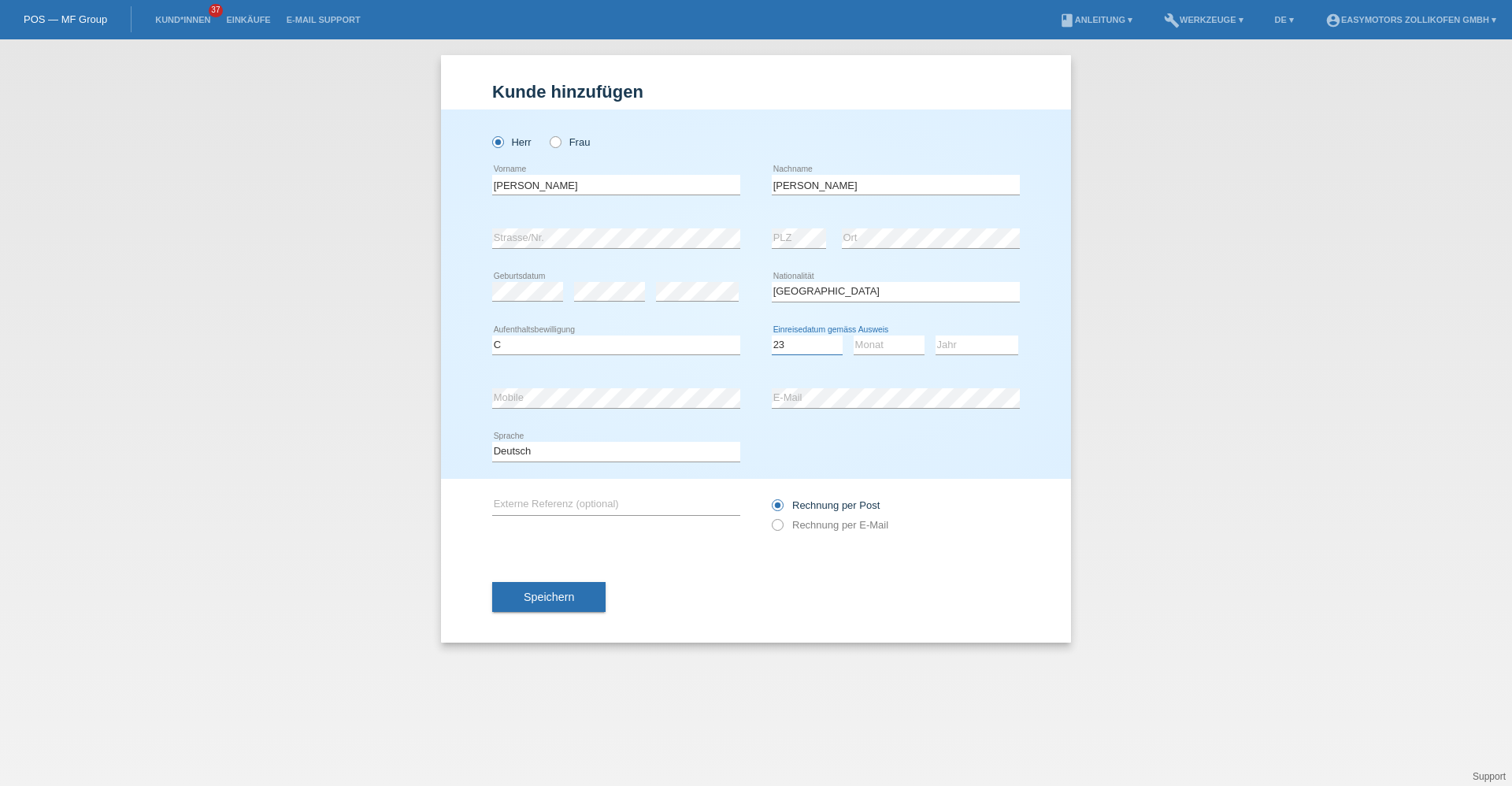
select select "01"
select select "03"
click at [828, 339] on select "Tag 01 02 03 04 05 06 07 08 09 10 11" at bounding box center [807, 345] width 71 height 19
select select "23"
click at [772, 335] on select "Tag 01 02 03 04 05 06 07 08 09 10 11" at bounding box center [807, 345] width 71 height 19
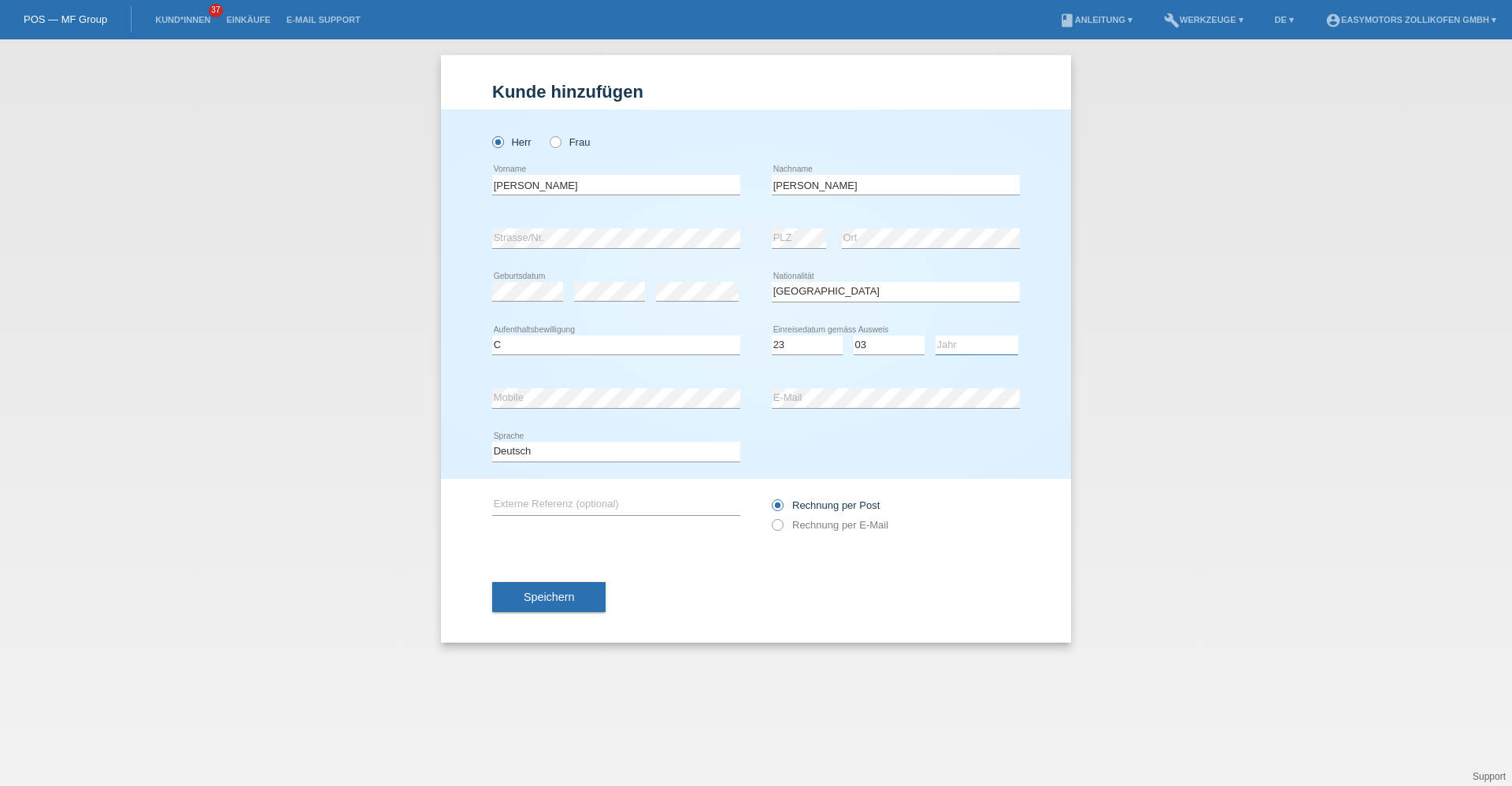
click at [963, 344] on select "Jahr 2025 2024 2023 2022 2021 2020 2019 2018 2017 2016 2015 2014 2013 2012 2011…" at bounding box center [976, 345] width 83 height 19
select select "2004"
click at [936, 335] on select "Jahr 2025 2024 2023 2022 2021 2020 2019 2018 2017 2016 2015 2014 2013 2012 2011…" at bounding box center [976, 345] width 83 height 19
click at [550, 623] on div "Speichern" at bounding box center [756, 597] width 528 height 91
click at [550, 603] on button "Speichern" at bounding box center [548, 597] width 113 height 30
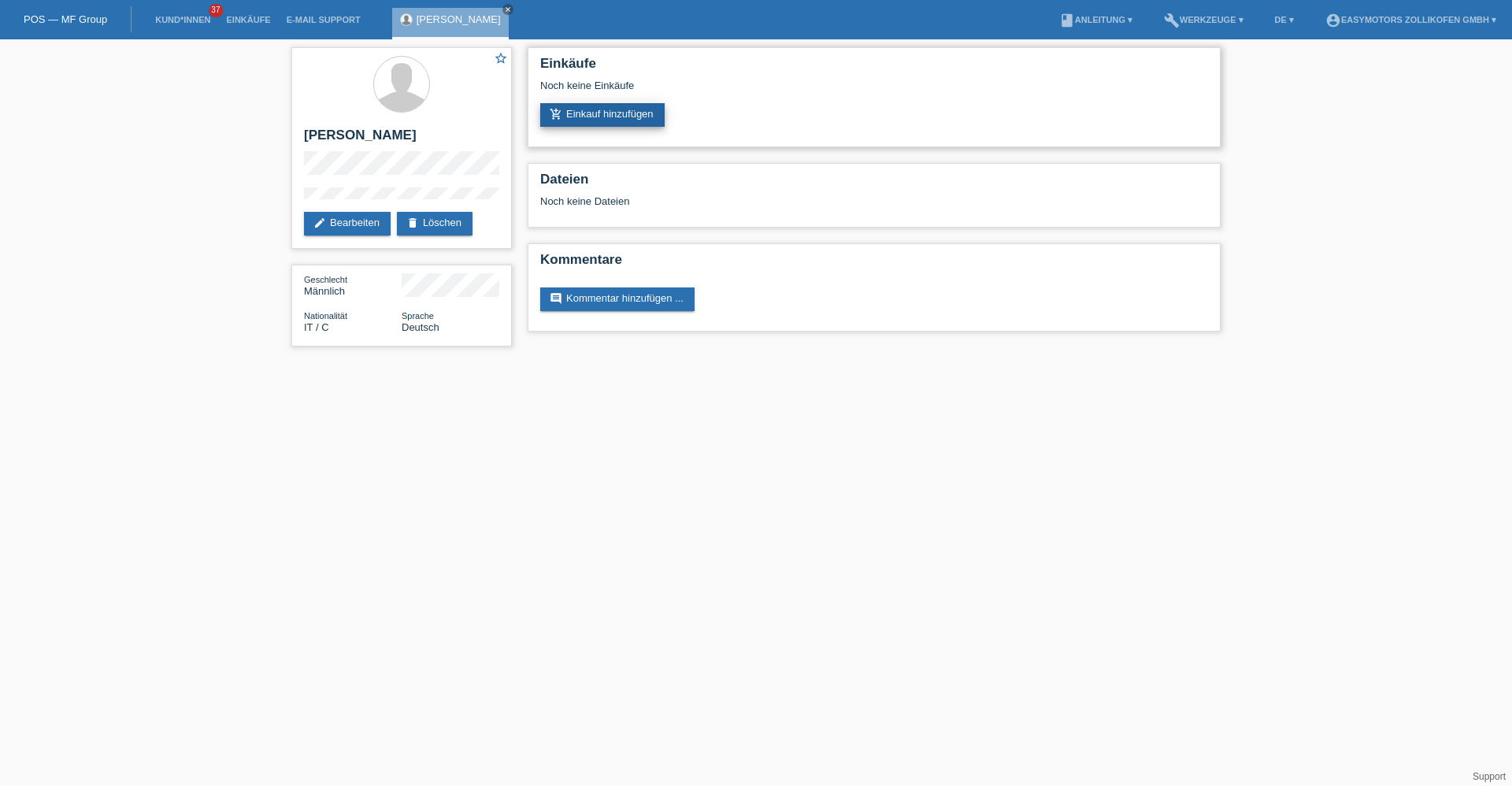
click at [615, 115] on link "add_shopping_cart Einkauf hinzufügen" at bounding box center [602, 115] width 124 height 24
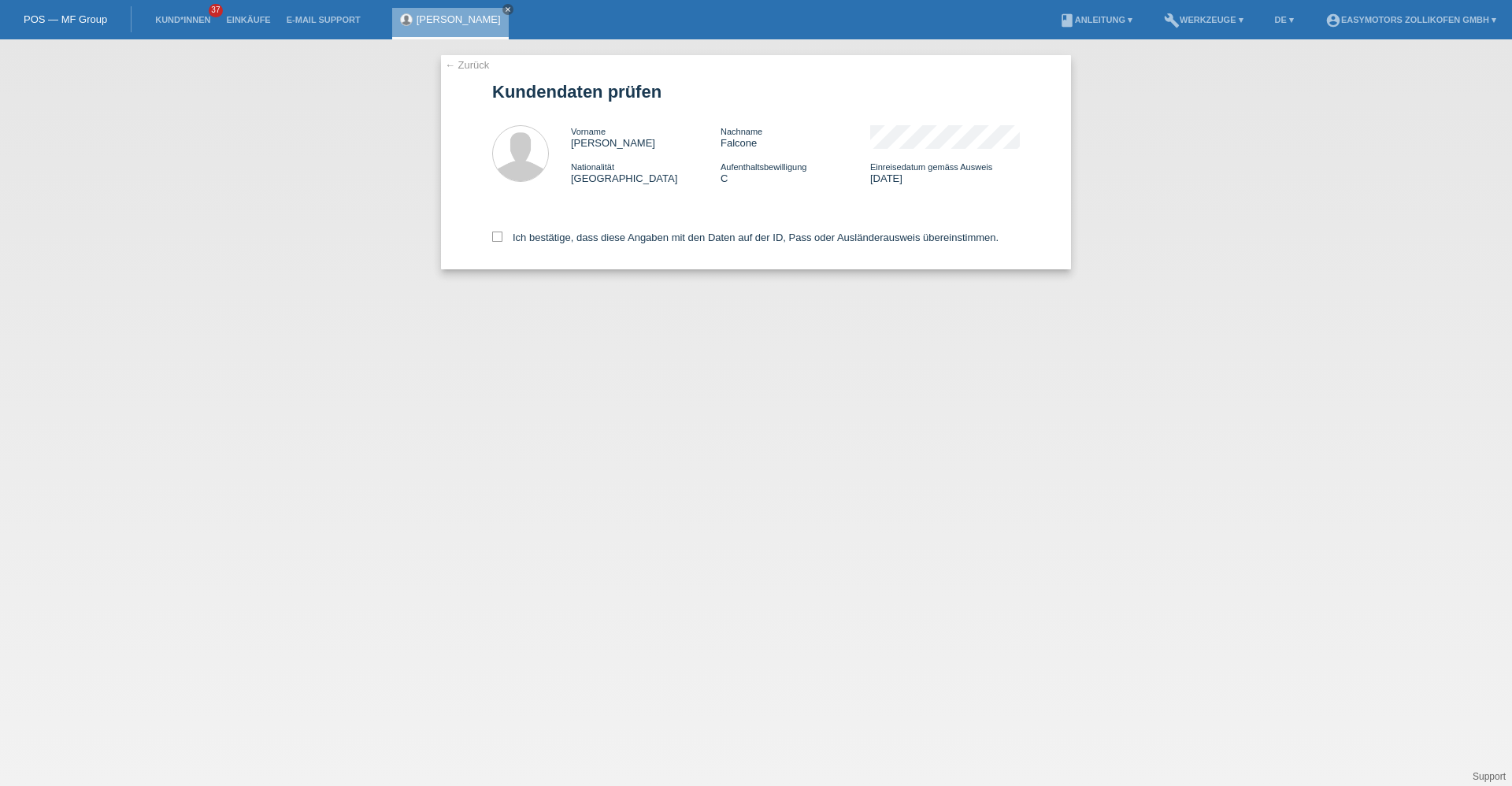
click at [491, 235] on div "← Zurück Kundendaten prüfen Vorname Angelo Nachname Falcone Nationalität Italie…" at bounding box center [755, 162] width 630 height 215
click at [493, 236] on icon at bounding box center [497, 236] width 10 height 10
click at [493, 236] on input "Ich bestätige, dass diese Angaben mit den Daten auf der ID, Pass oder Ausländer…" at bounding box center [497, 236] width 10 height 10
checkbox input "true"
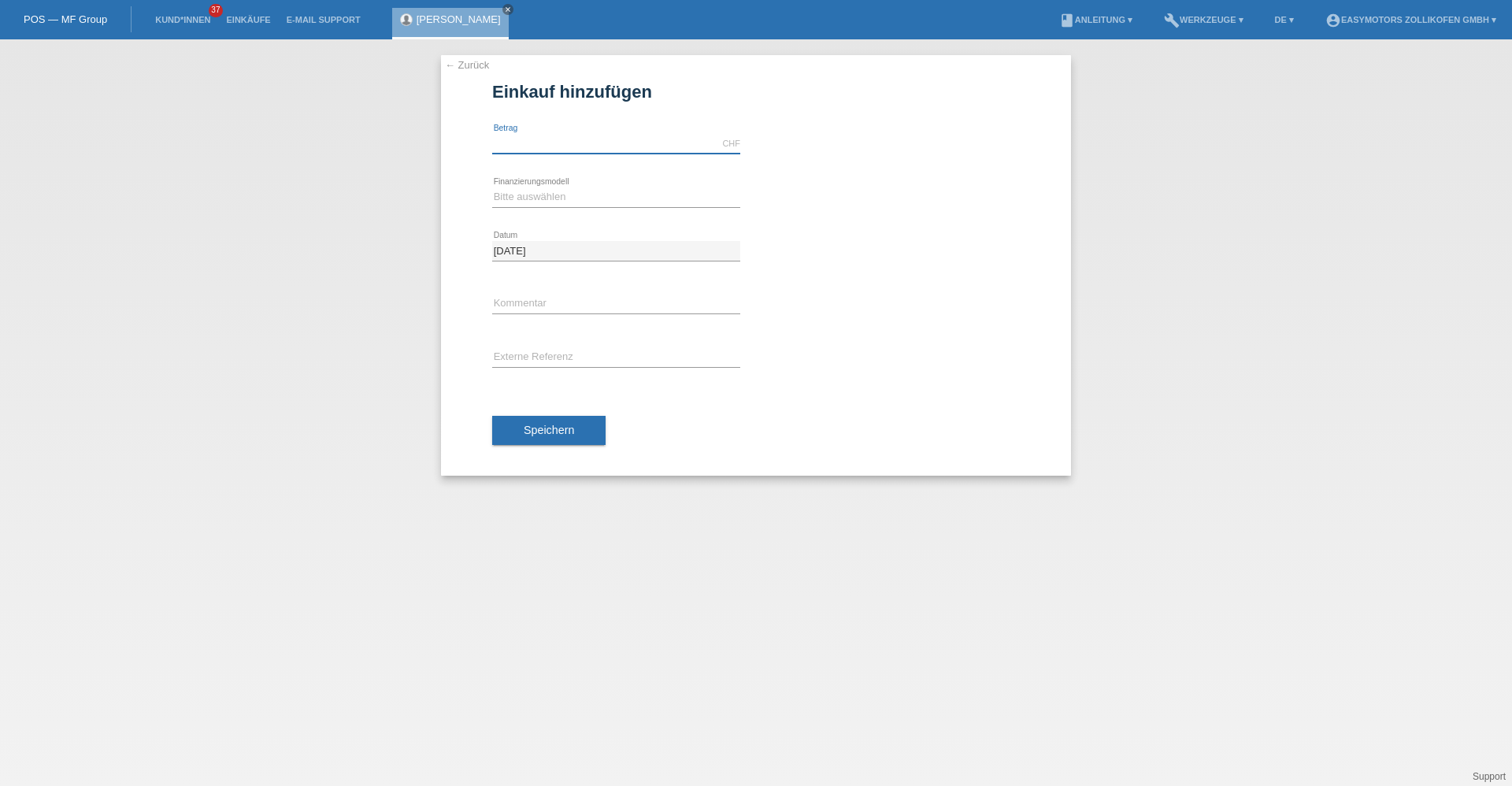
click at [528, 147] on input "text" at bounding box center [615, 143] width 248 height 20
type input "2490.00"
drag, startPoint x: 982, startPoint y: 196, endPoint x: 910, endPoint y: 180, distance: 73.8
click at [961, 190] on div "Bitte auswählen Fixe Raten Kauf auf Rechnung mit Teilzahlungsoption error Finan…" at bounding box center [756, 197] width 528 height 53
click at [565, 201] on select "Bitte auswählen Fixe Raten Kauf auf Rechnung mit Teilzahlungsoption" at bounding box center [615, 196] width 248 height 19
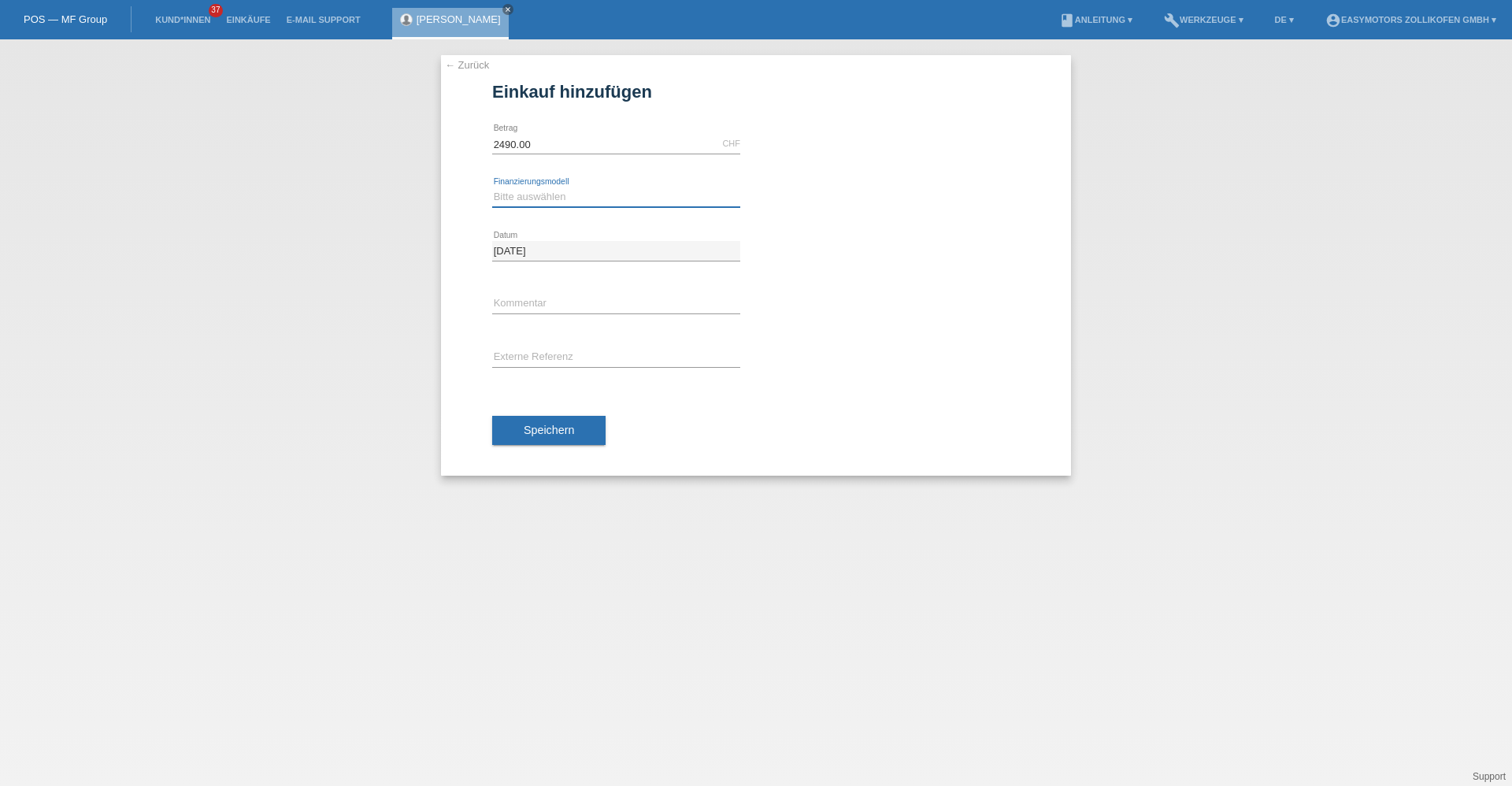
select select "67"
click at [492, 187] on select "Bitte auswählen Fixe Raten Kauf auf Rechnung mit Teilzahlungsoption" at bounding box center [615, 196] width 248 height 19
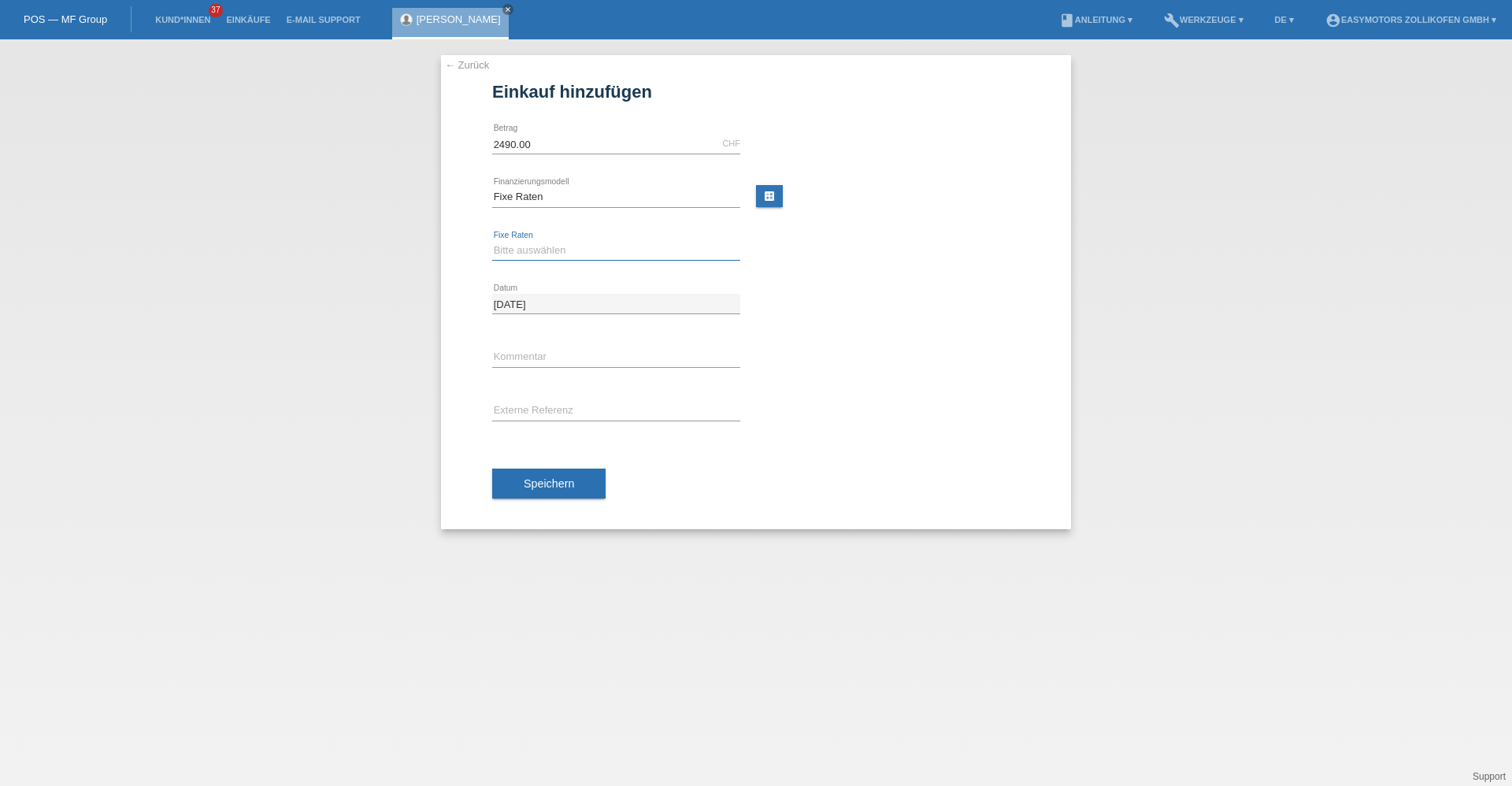
click at [545, 251] on select "Bitte auswählen 12 Raten 24 Raten 36 Raten 48 Raten" at bounding box center [615, 251] width 248 height 19
select select "136"
click at [492, 241] on select "Bitte auswählen 12 Raten 24 Raten 36 Raten 48 Raten" at bounding box center [615, 251] width 248 height 19
click at [539, 497] on button "Speichern" at bounding box center [548, 483] width 113 height 30
